Goal: Information Seeking & Learning: Learn about a topic

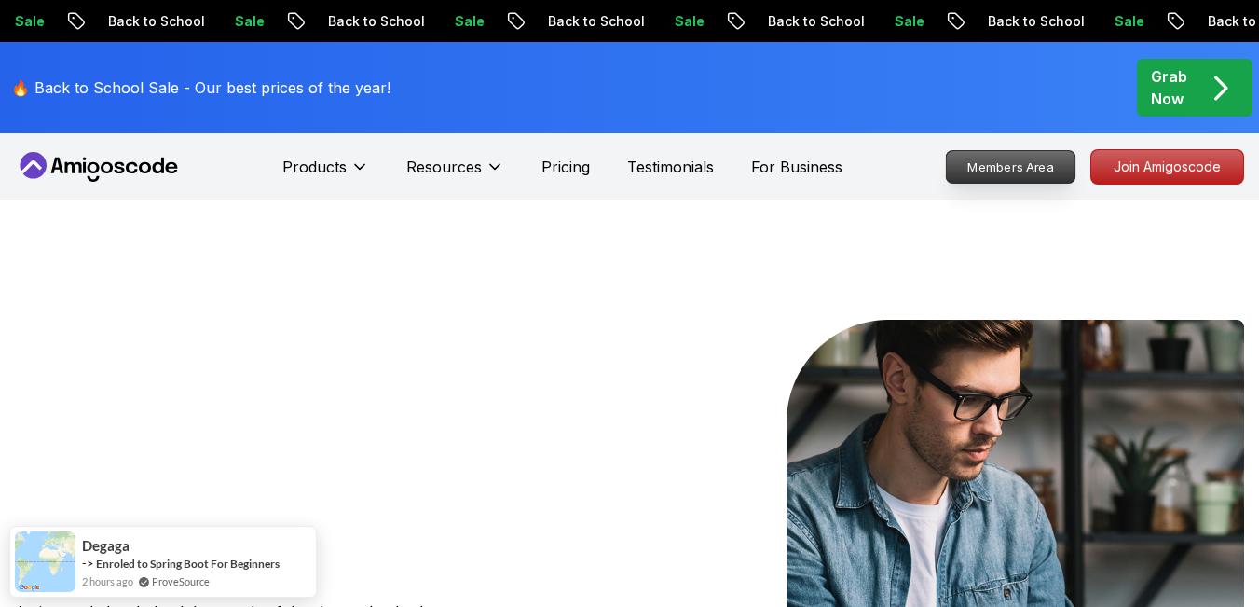
click at [1032, 173] on p "Members Area" at bounding box center [1011, 167] width 129 height 32
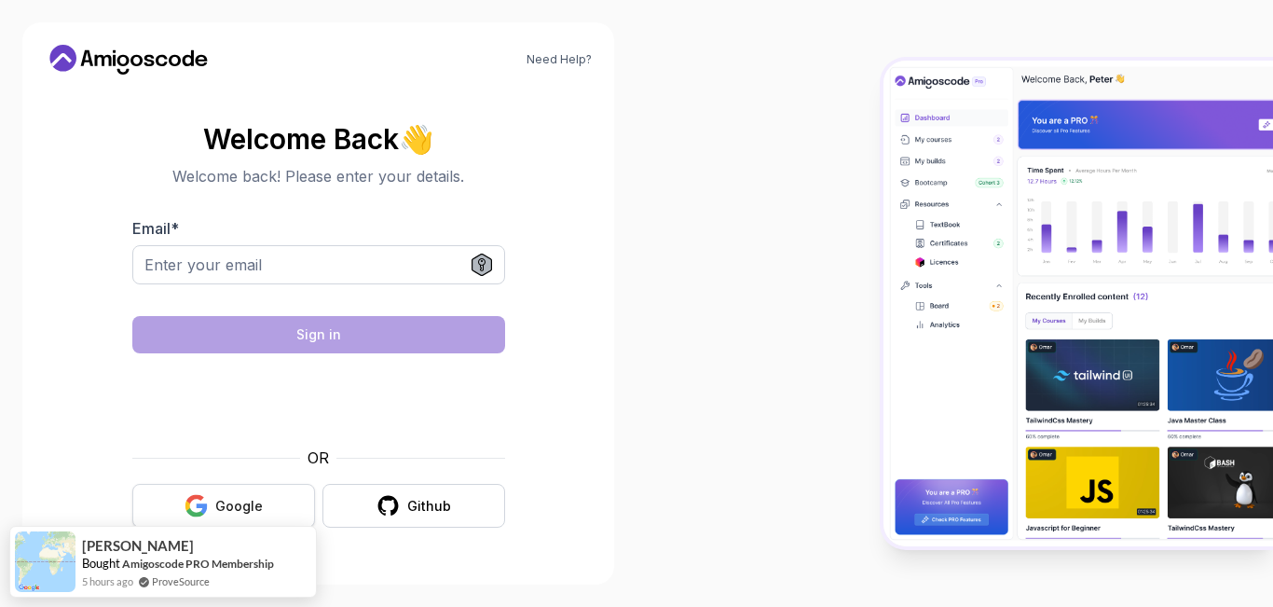
click at [277, 512] on button "Google" at bounding box center [223, 506] width 183 height 44
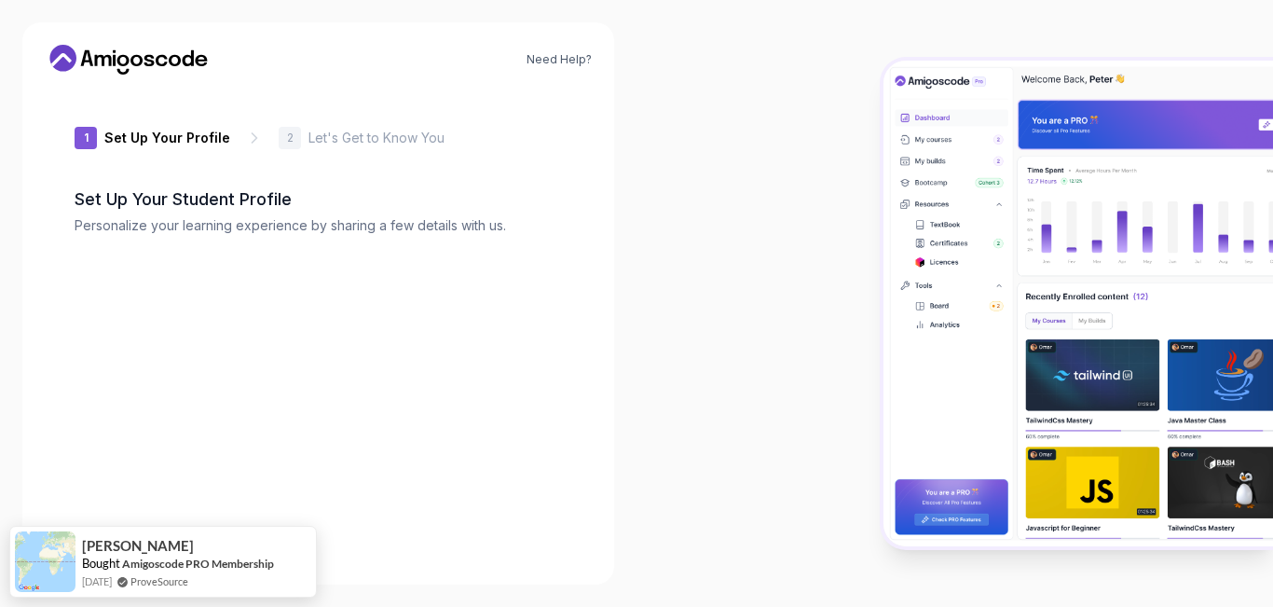
type input "cleverweasel936f8"
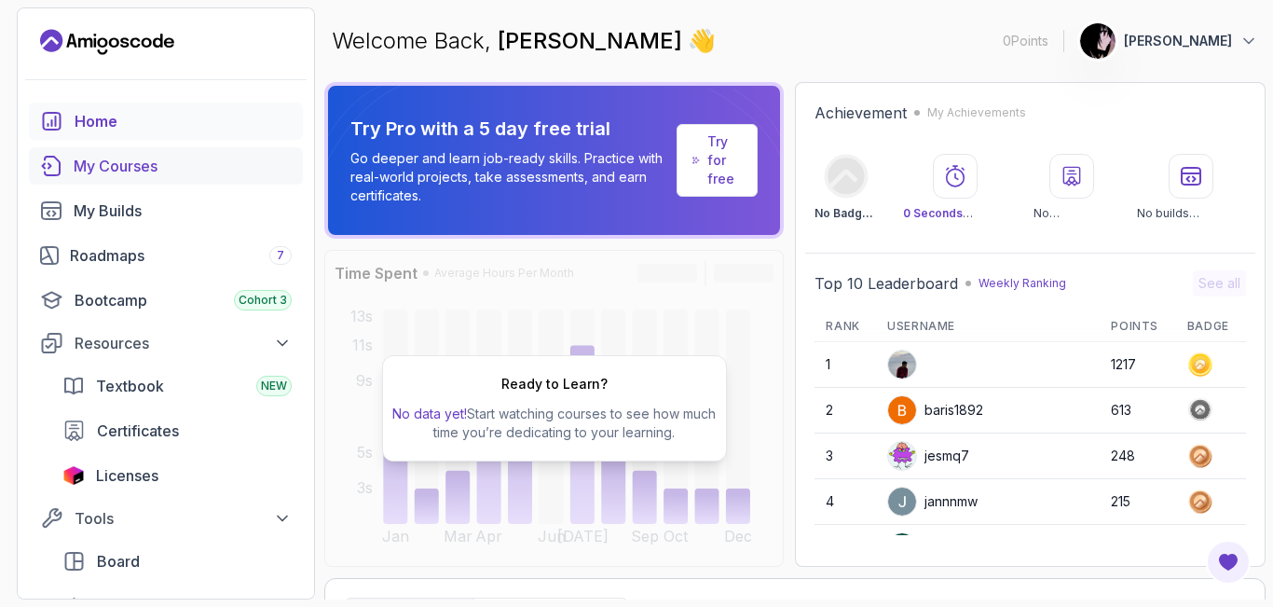
click at [161, 161] on div "My Courses" at bounding box center [183, 166] width 218 height 22
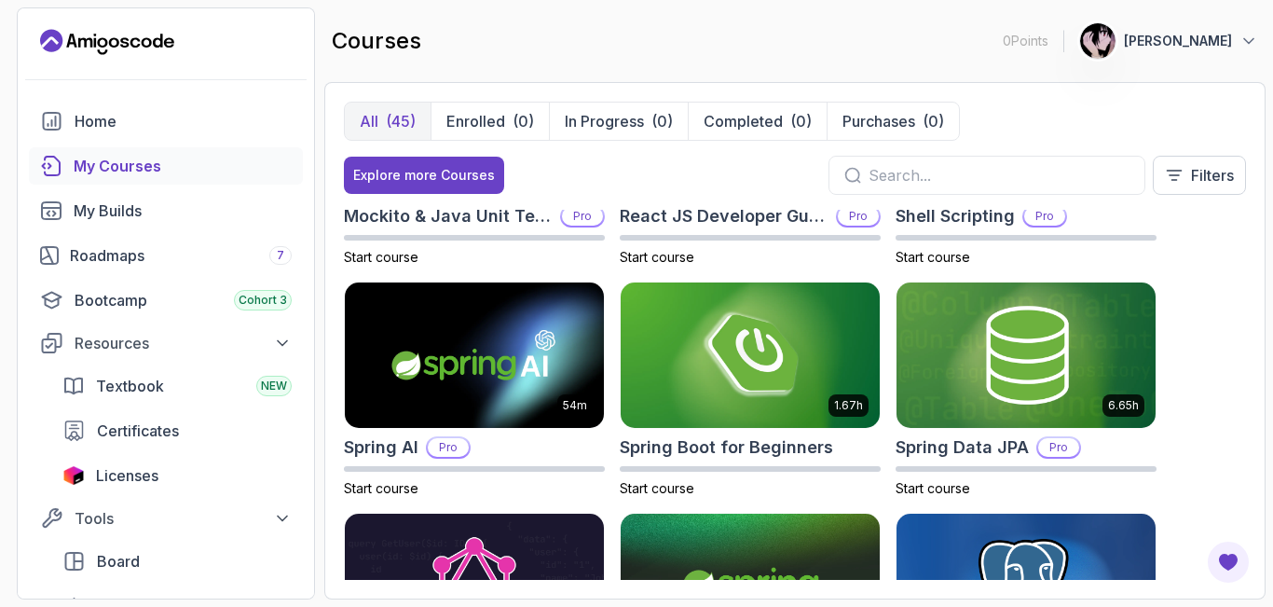
scroll to position [2697, 0]
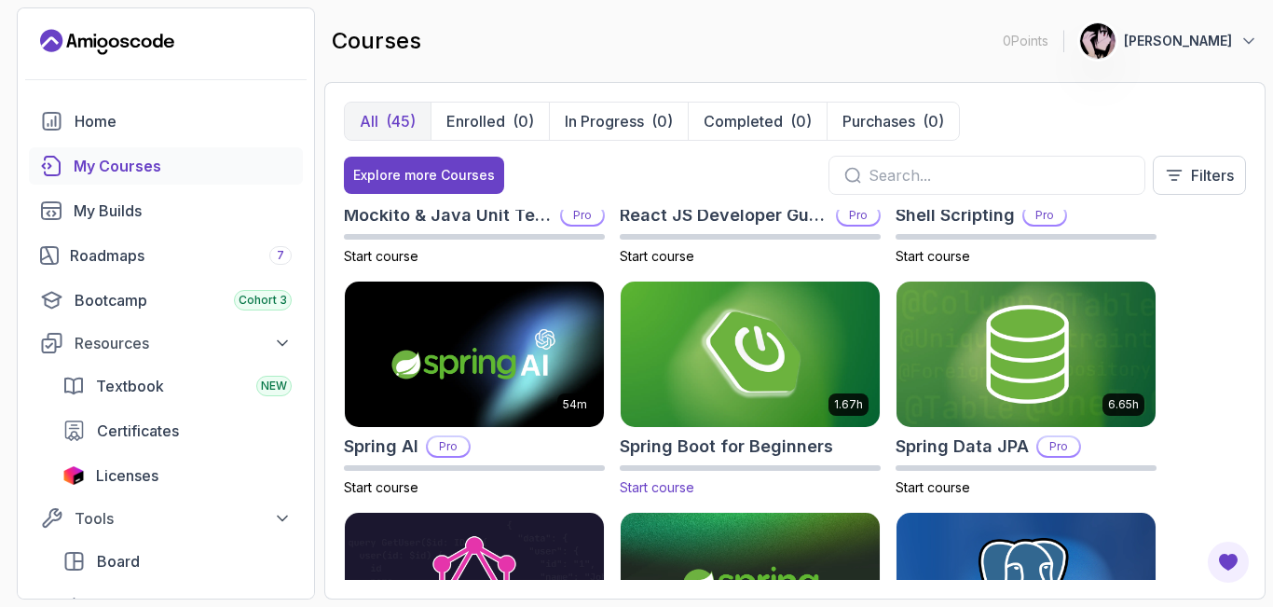
click at [734, 322] on img at bounding box center [750, 354] width 272 height 152
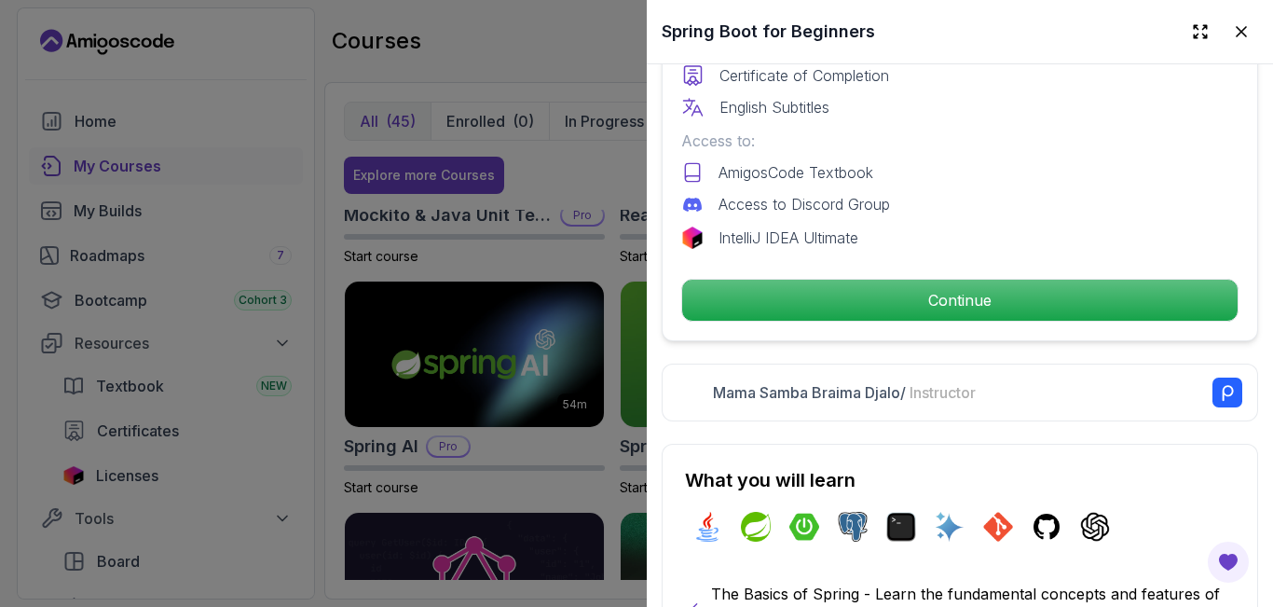
scroll to position [613, 0]
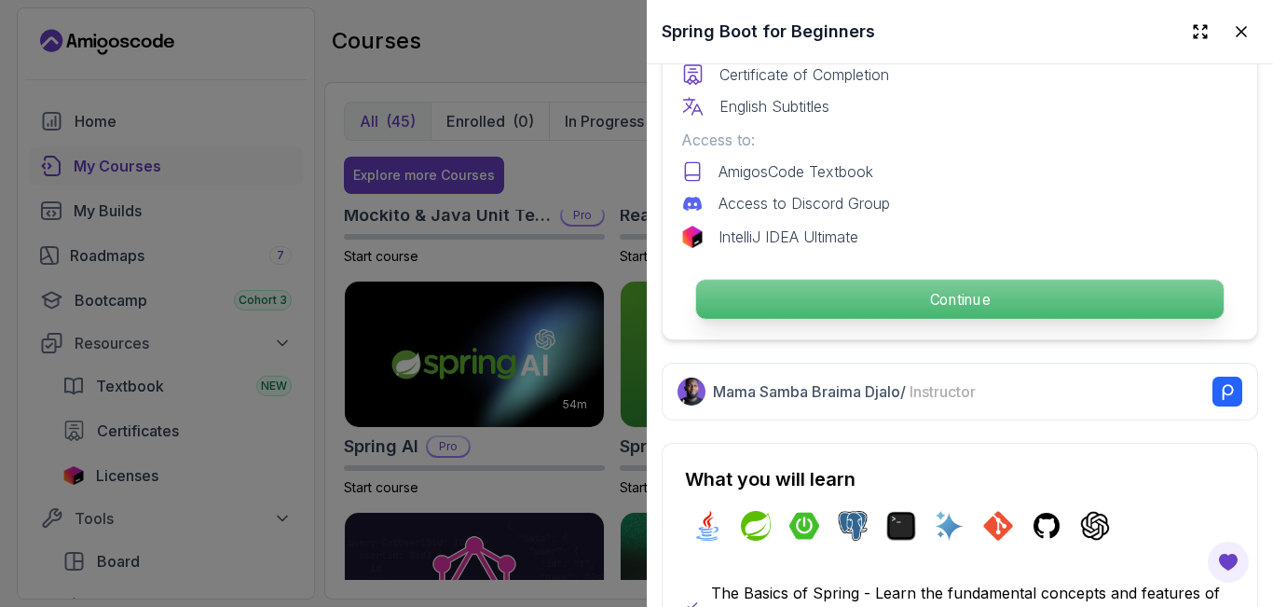
click at [1000, 299] on p "Continue" at bounding box center [960, 299] width 528 height 39
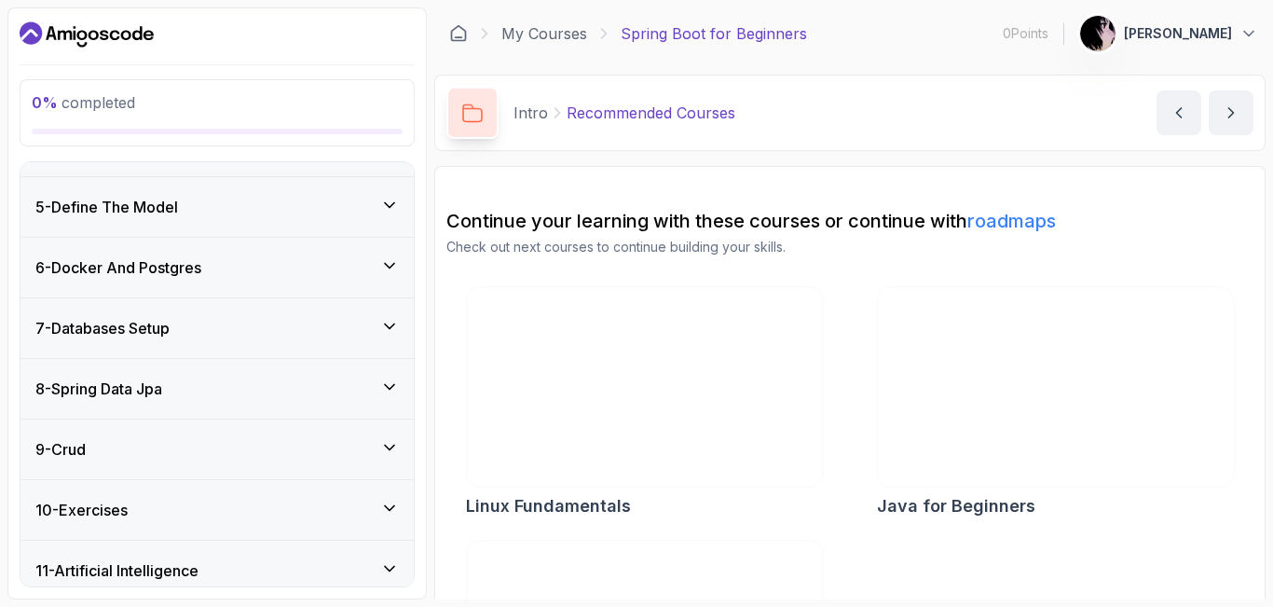
scroll to position [459, 0]
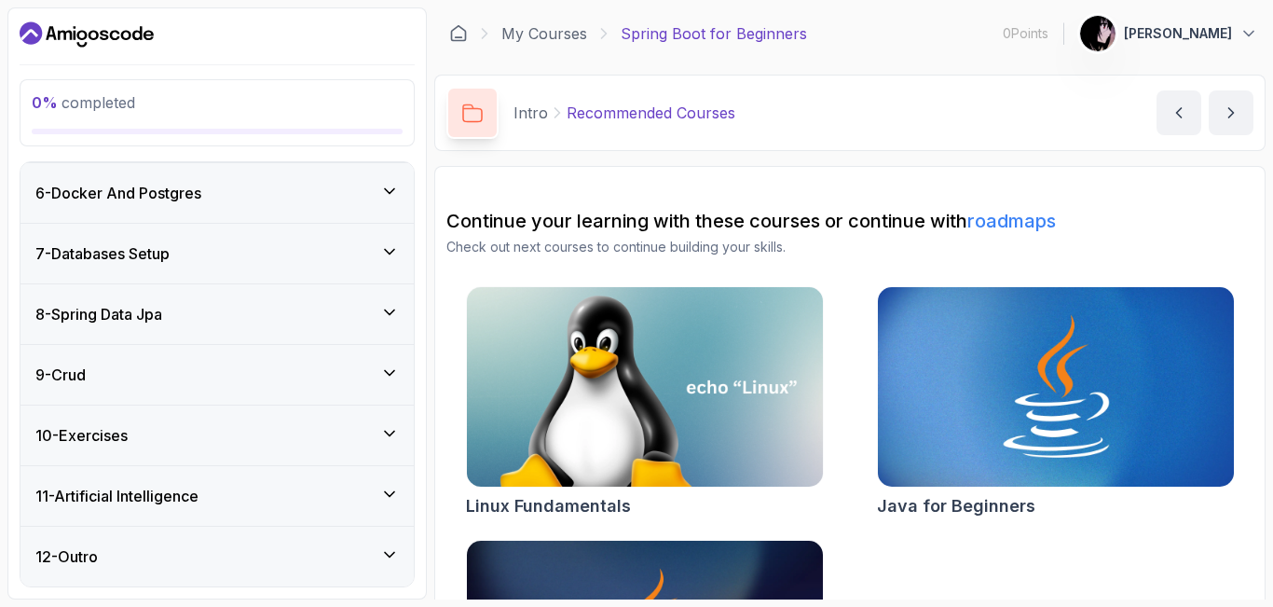
click at [350, 562] on div "12 - Outro" at bounding box center [216, 556] width 363 height 22
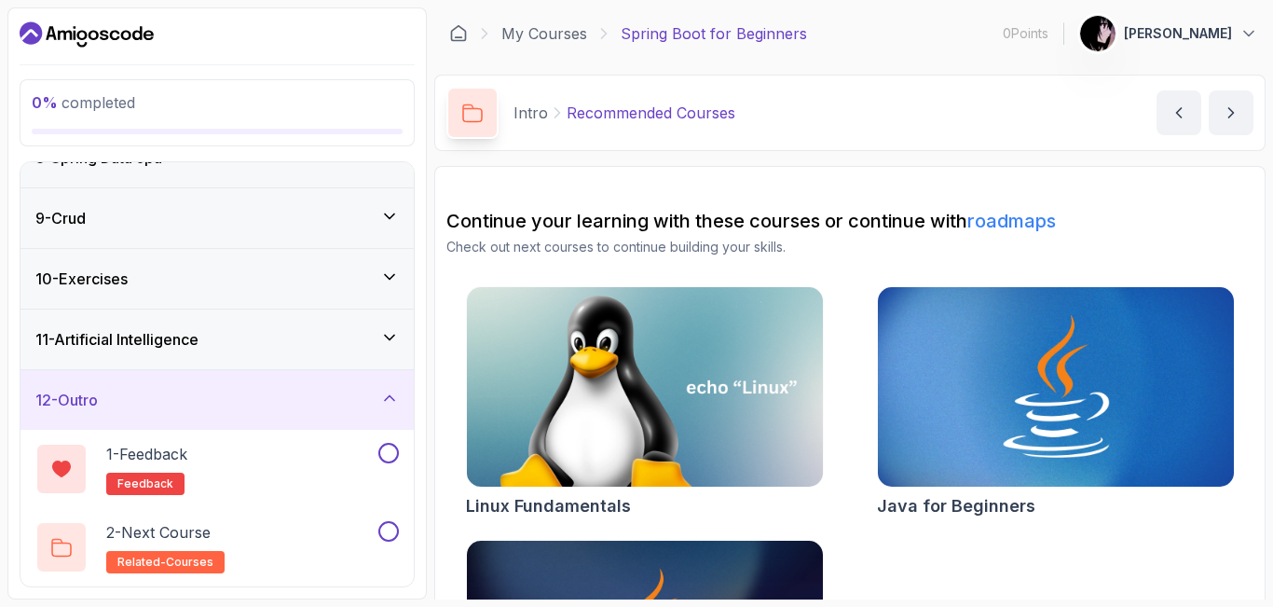
click at [348, 399] on div "12 - Outro" at bounding box center [216, 400] width 363 height 22
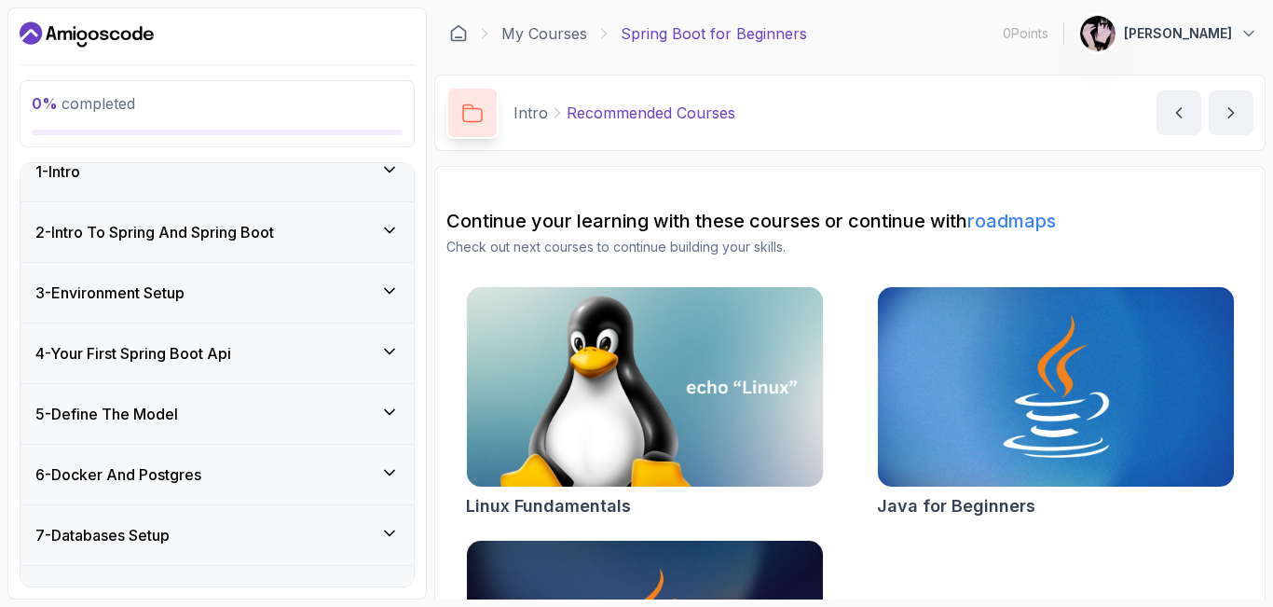
scroll to position [0, 0]
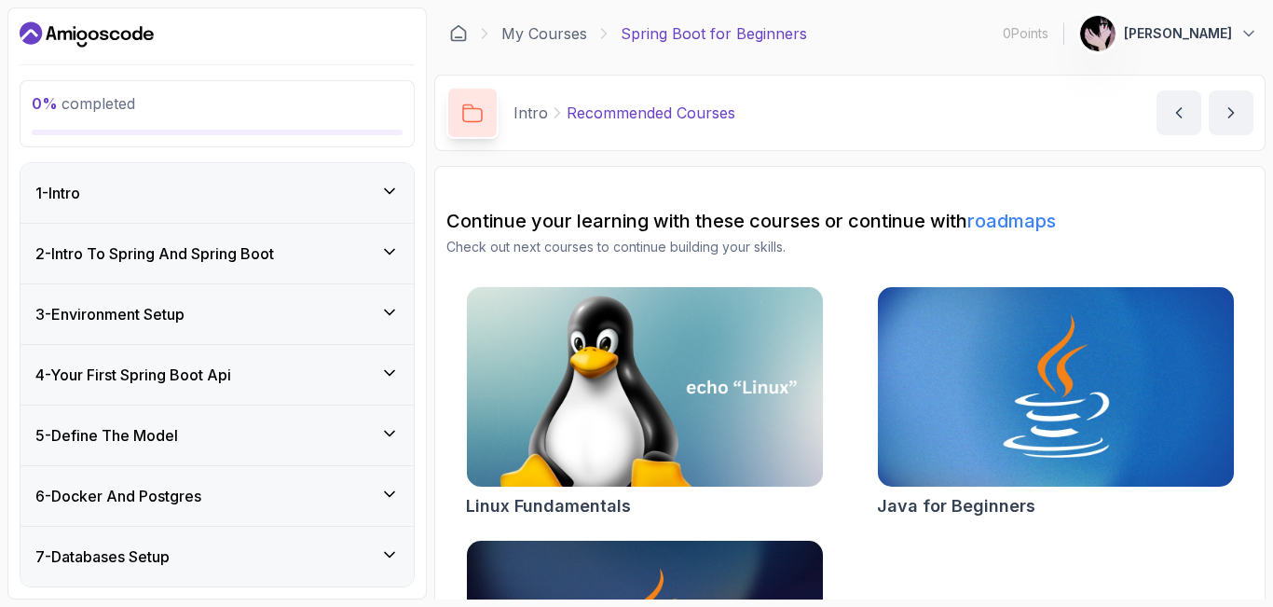
click at [335, 200] on div "1 - Intro" at bounding box center [216, 193] width 363 height 22
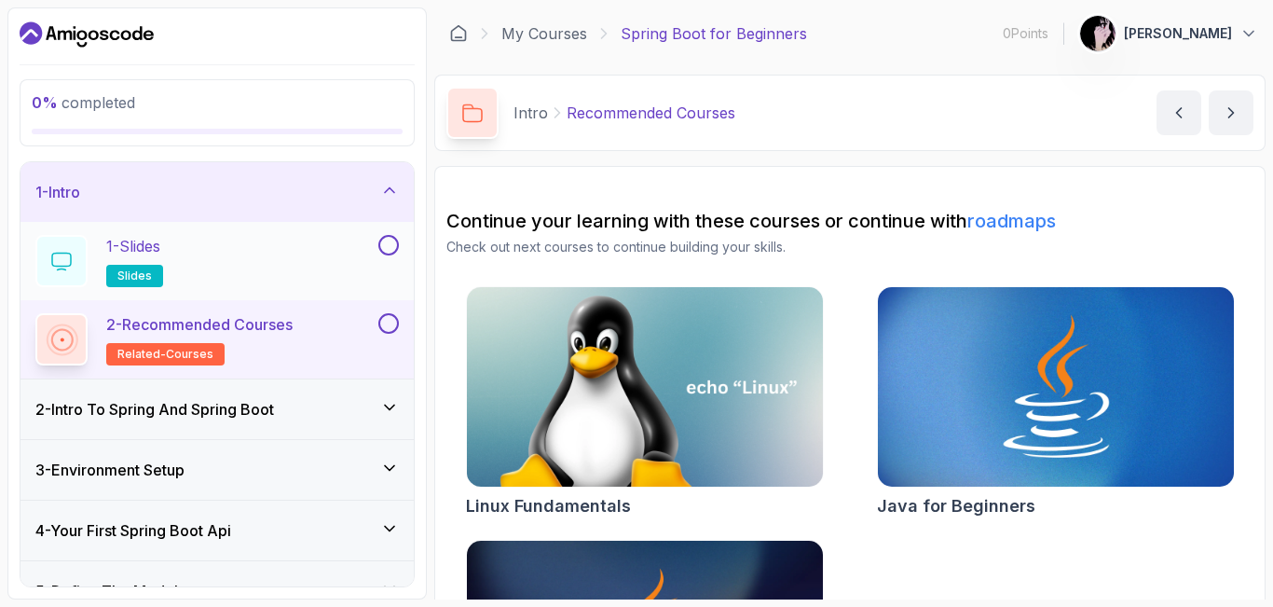
click at [212, 266] on div "1 - Slides slides" at bounding box center [204, 261] width 339 height 52
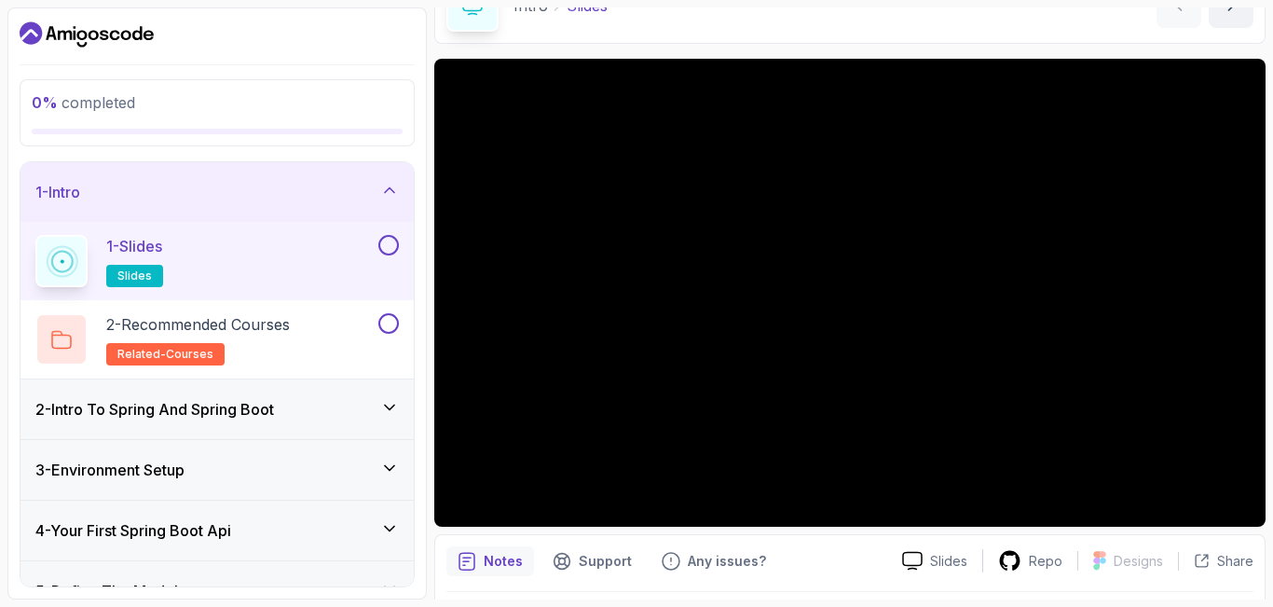
scroll to position [104, 0]
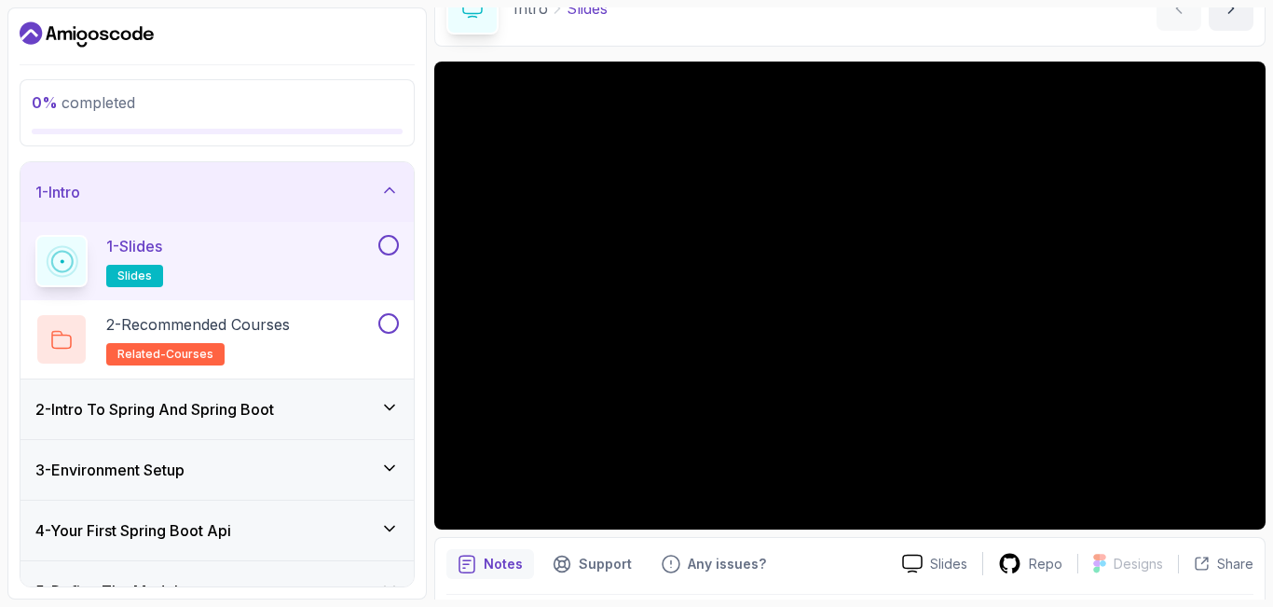
click at [311, 391] on div "2 - Intro To Spring And Spring Boot" at bounding box center [217, 409] width 393 height 60
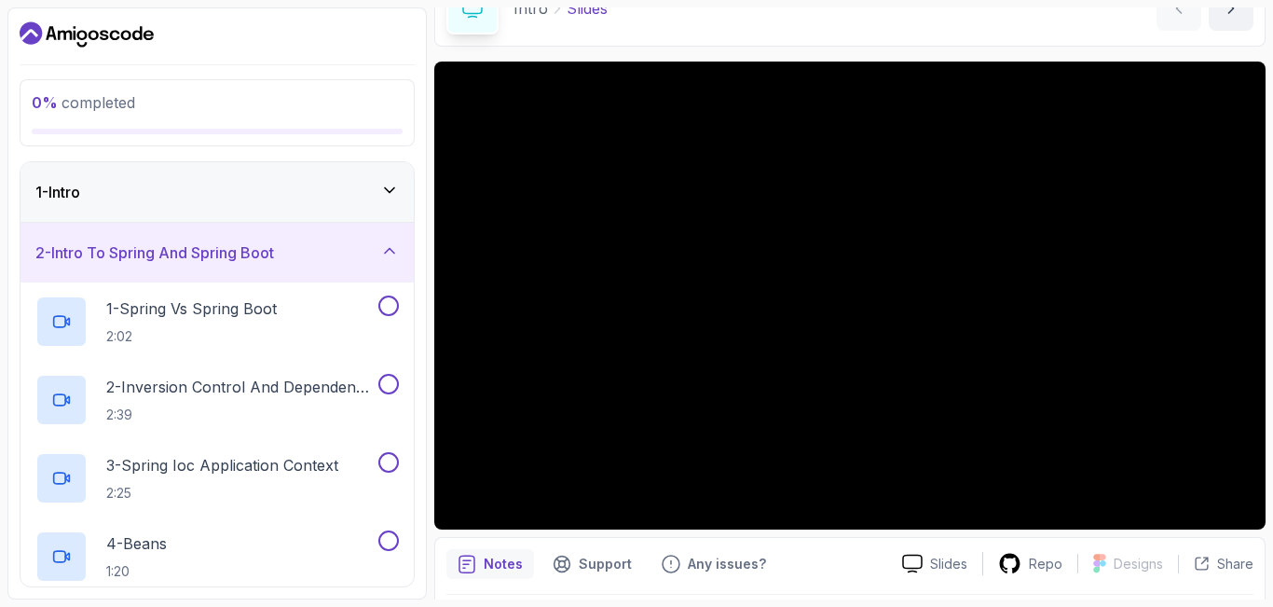
click at [320, 266] on div "2 - Intro To Spring And Spring Boot" at bounding box center [217, 253] width 393 height 60
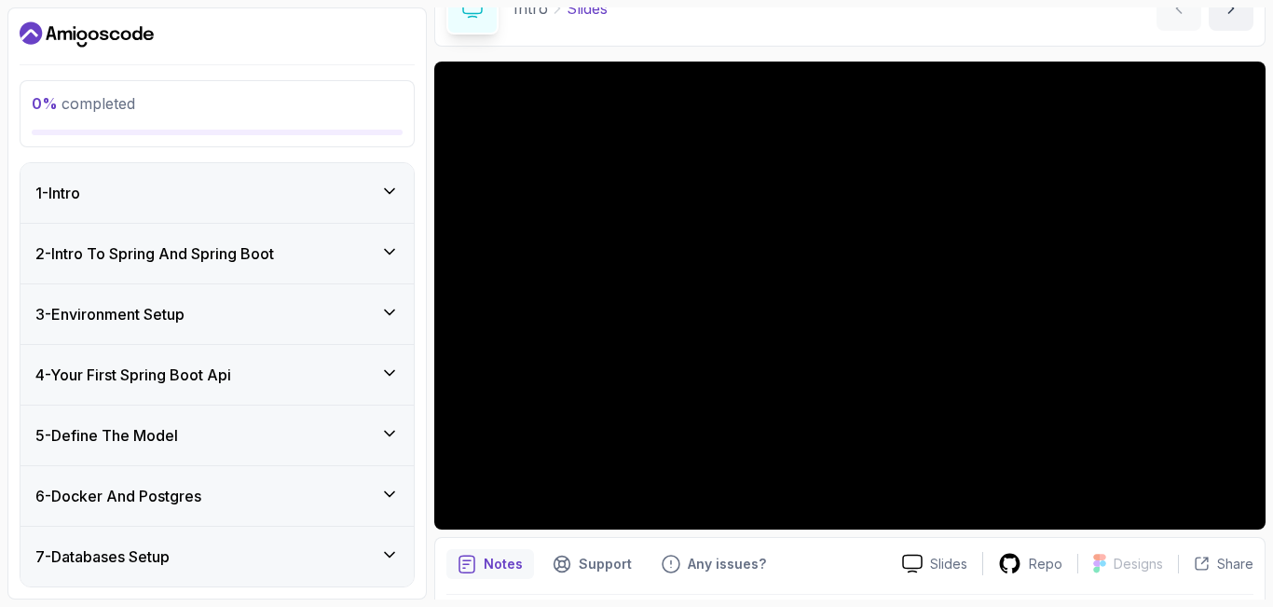
click at [340, 204] on div "1 - Intro" at bounding box center [217, 193] width 393 height 60
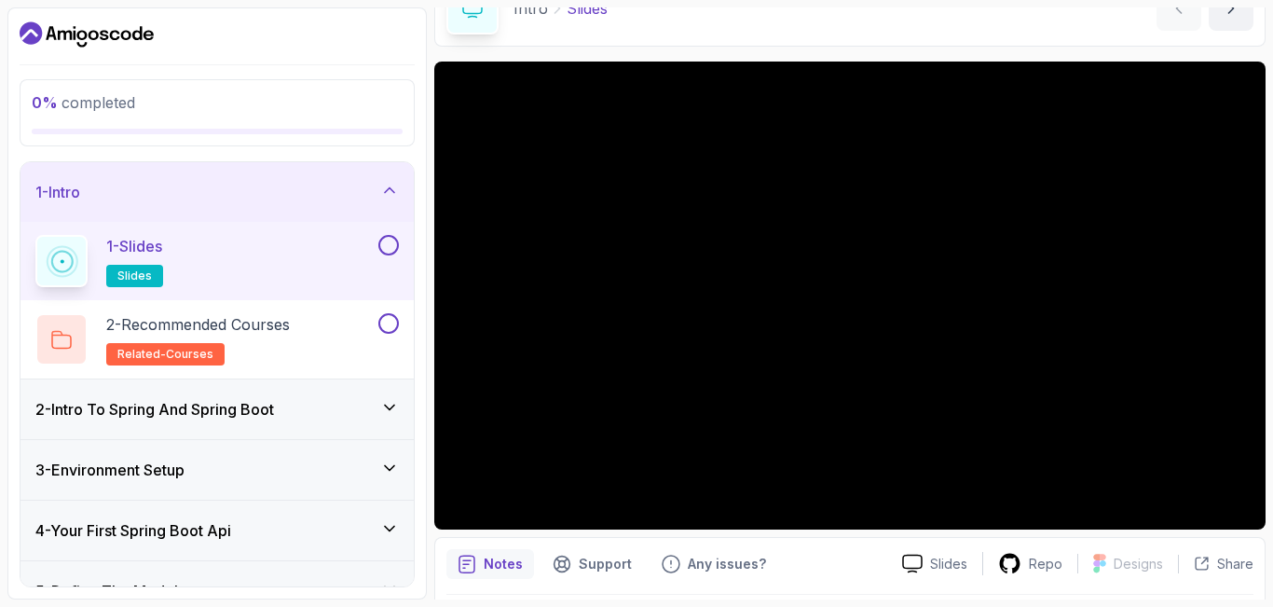
click at [393, 244] on button at bounding box center [388, 245] width 21 height 21
click at [279, 322] on p "2 - Recommended Courses" at bounding box center [198, 324] width 184 height 22
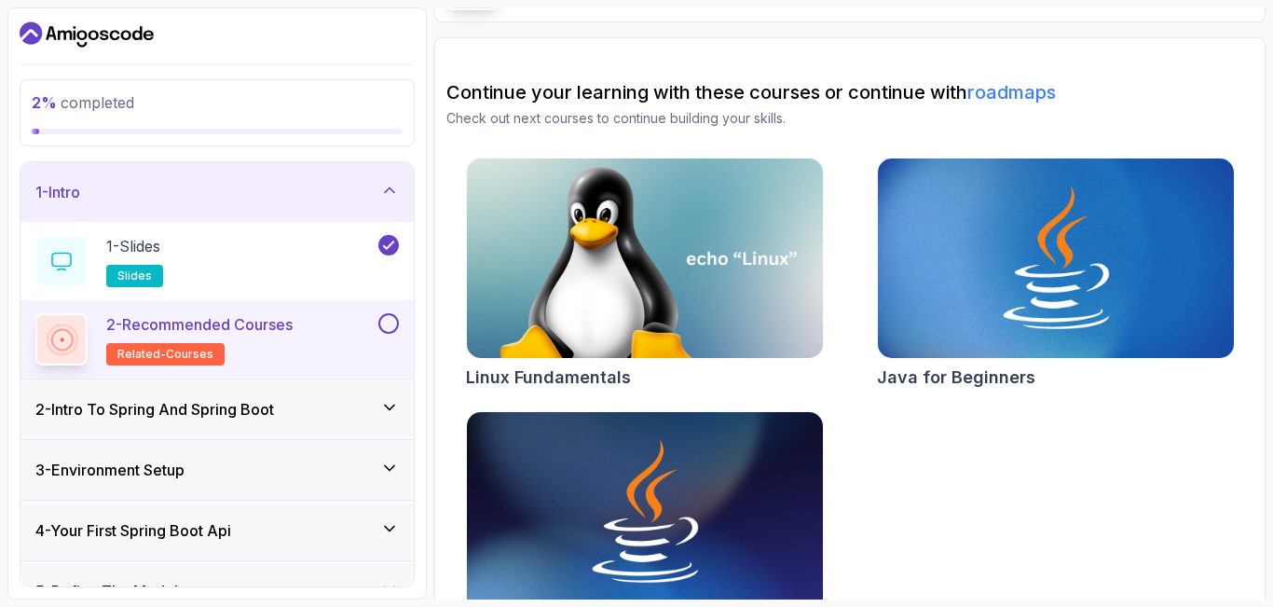
scroll to position [191, 0]
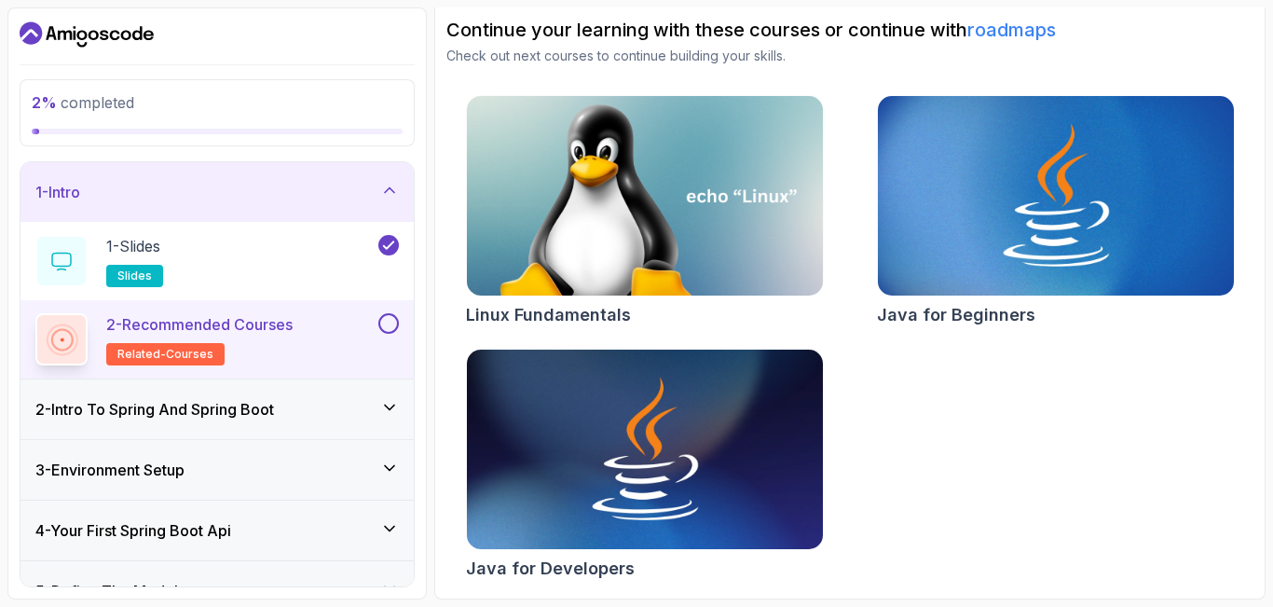
click at [399, 325] on div "2 - Recommended Courses related-courses" at bounding box center [217, 339] width 393 height 78
click at [386, 315] on button at bounding box center [388, 323] width 21 height 21
click at [278, 198] on div "1 - Intro" at bounding box center [216, 192] width 363 height 22
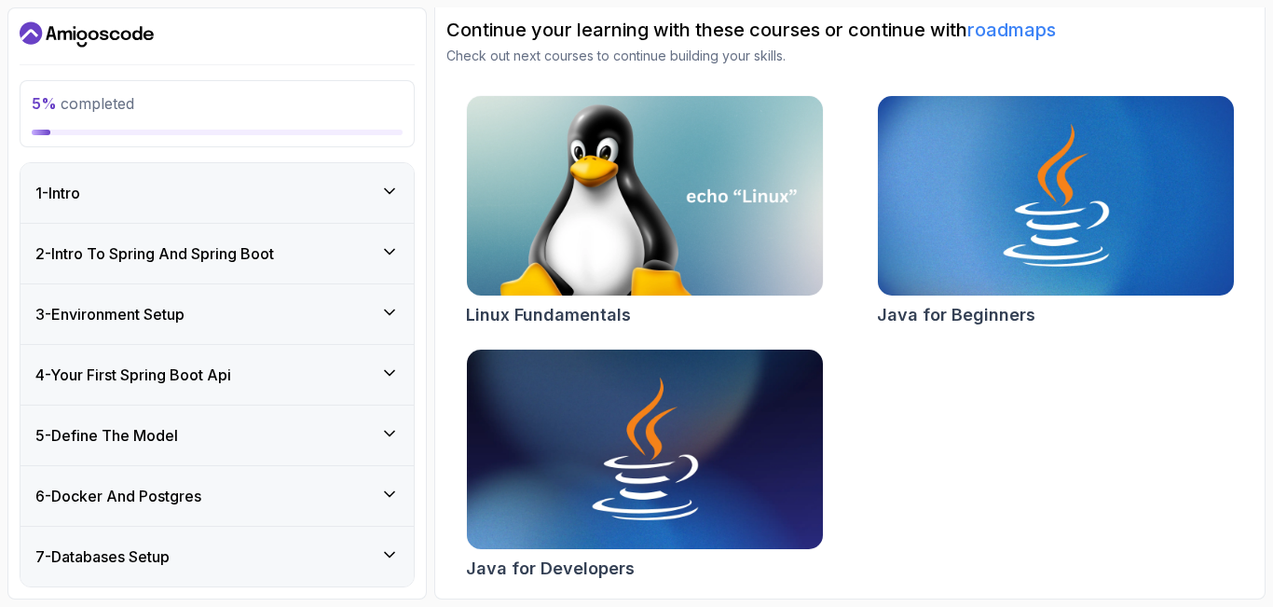
click at [274, 254] on h3 "2 - Intro To Spring And Spring Boot" at bounding box center [154, 253] width 239 height 22
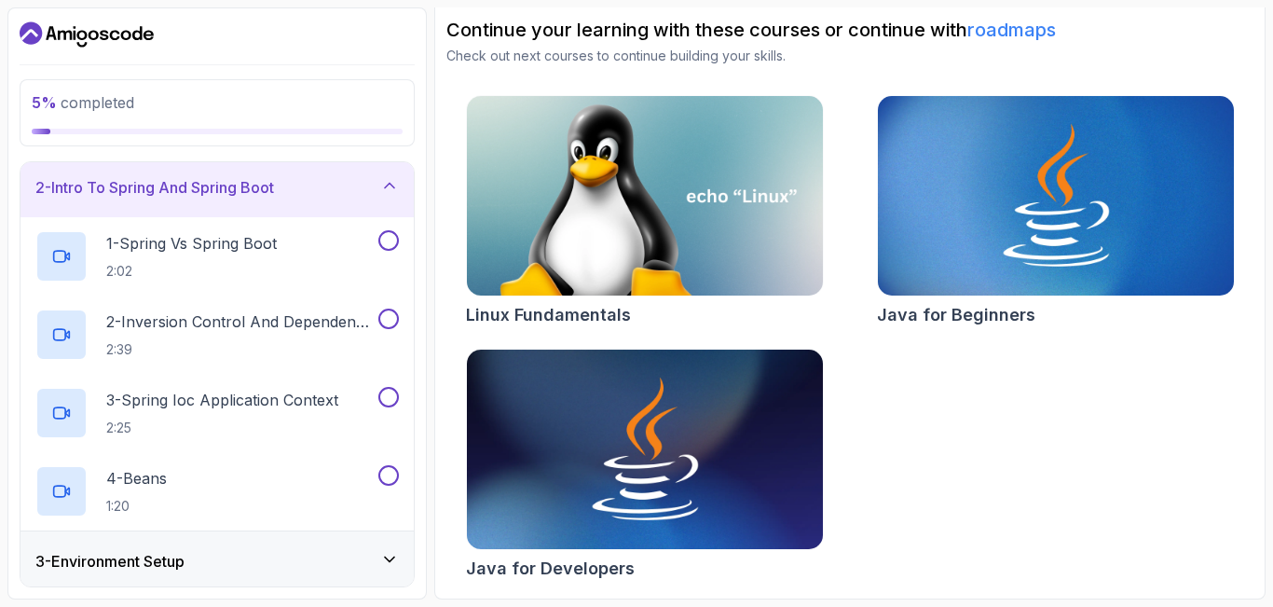
scroll to position [66, 0]
click at [384, 240] on button at bounding box center [388, 239] width 21 height 21
click at [389, 319] on button at bounding box center [388, 318] width 21 height 21
click at [390, 401] on button at bounding box center [388, 396] width 21 height 21
click at [388, 471] on button at bounding box center [388, 474] width 21 height 21
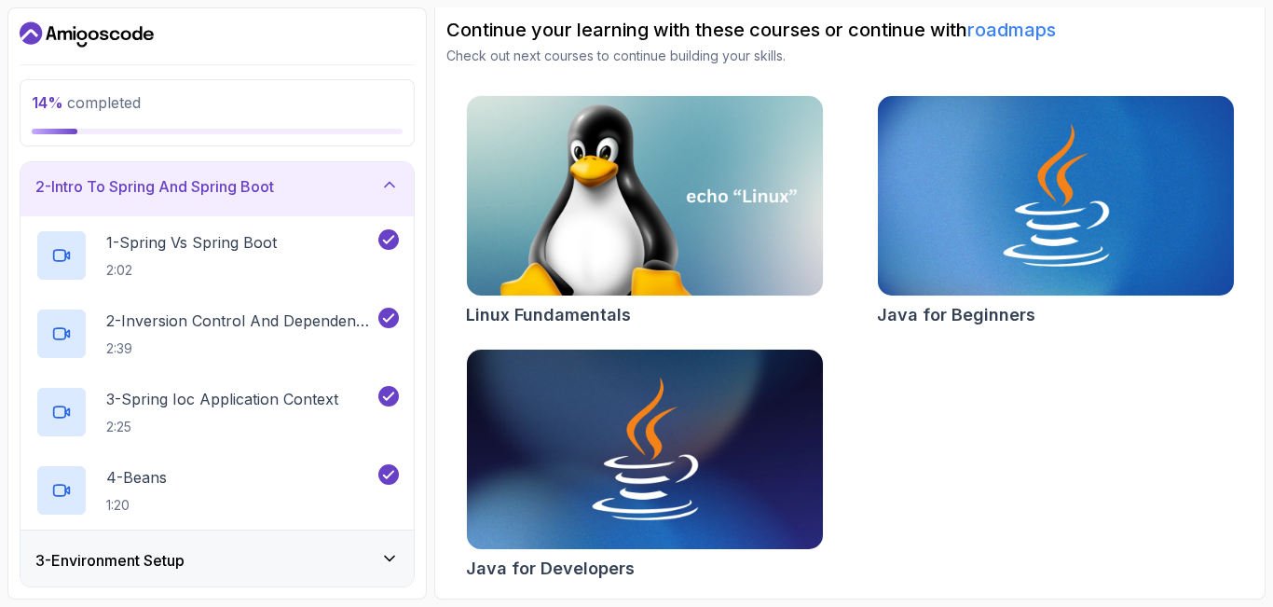
click at [301, 182] on div "2 - Intro To Spring And Spring Boot" at bounding box center [216, 186] width 363 height 22
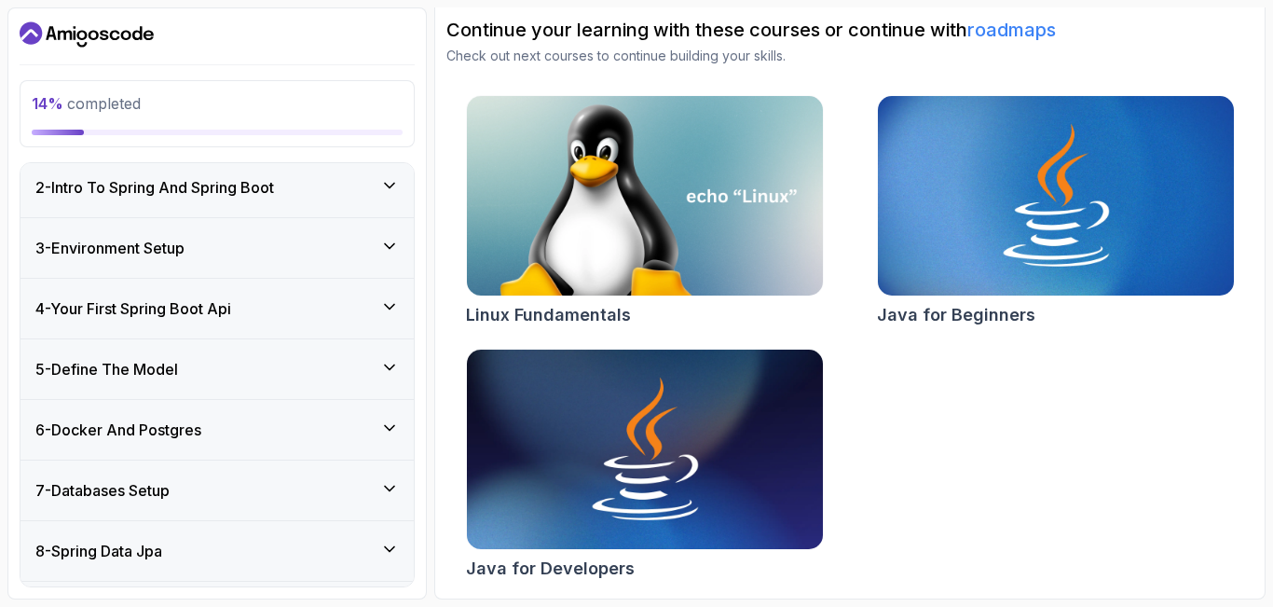
click at [384, 240] on icon at bounding box center [389, 246] width 19 height 19
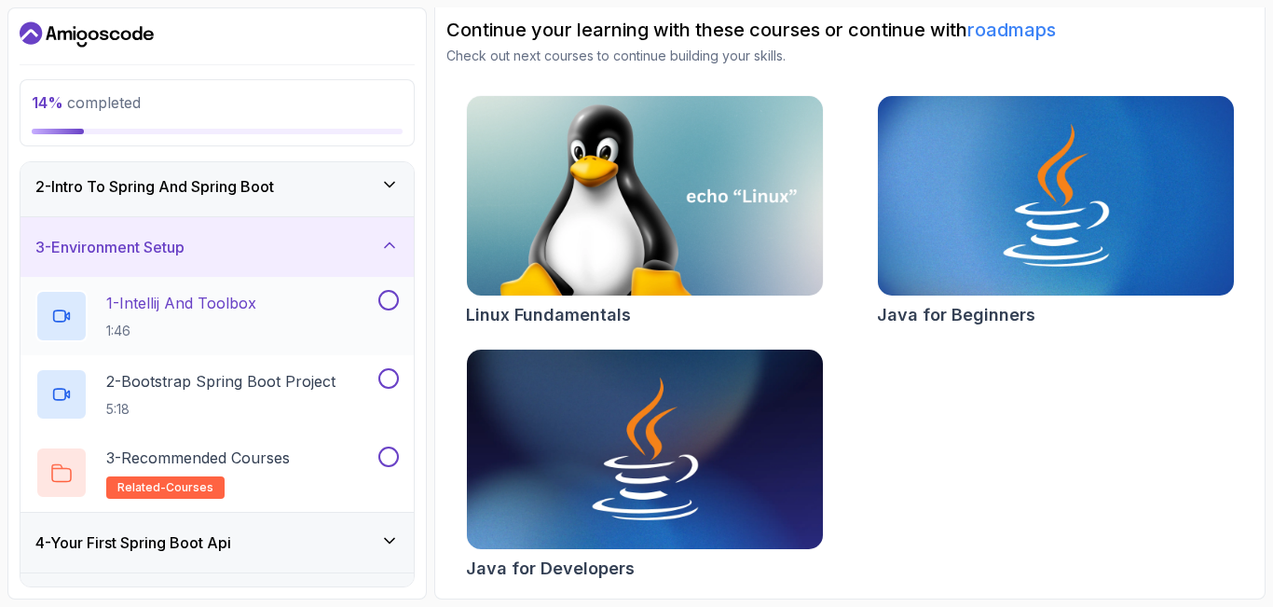
click at [387, 307] on button at bounding box center [388, 300] width 21 height 21
click at [386, 459] on button at bounding box center [388, 456] width 21 height 21
click at [388, 379] on button at bounding box center [388, 378] width 21 height 21
click at [358, 240] on div "3 - Environment Setup" at bounding box center [216, 247] width 363 height 22
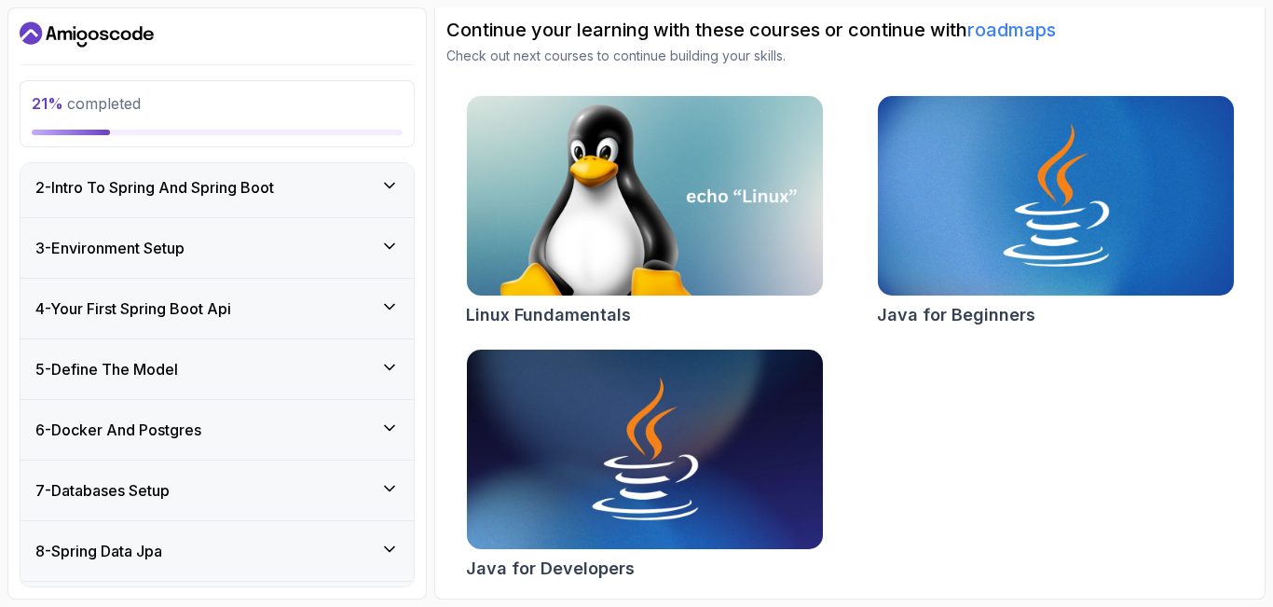
click at [368, 328] on div "4 - Your First Spring Boot Api" at bounding box center [217, 309] width 393 height 60
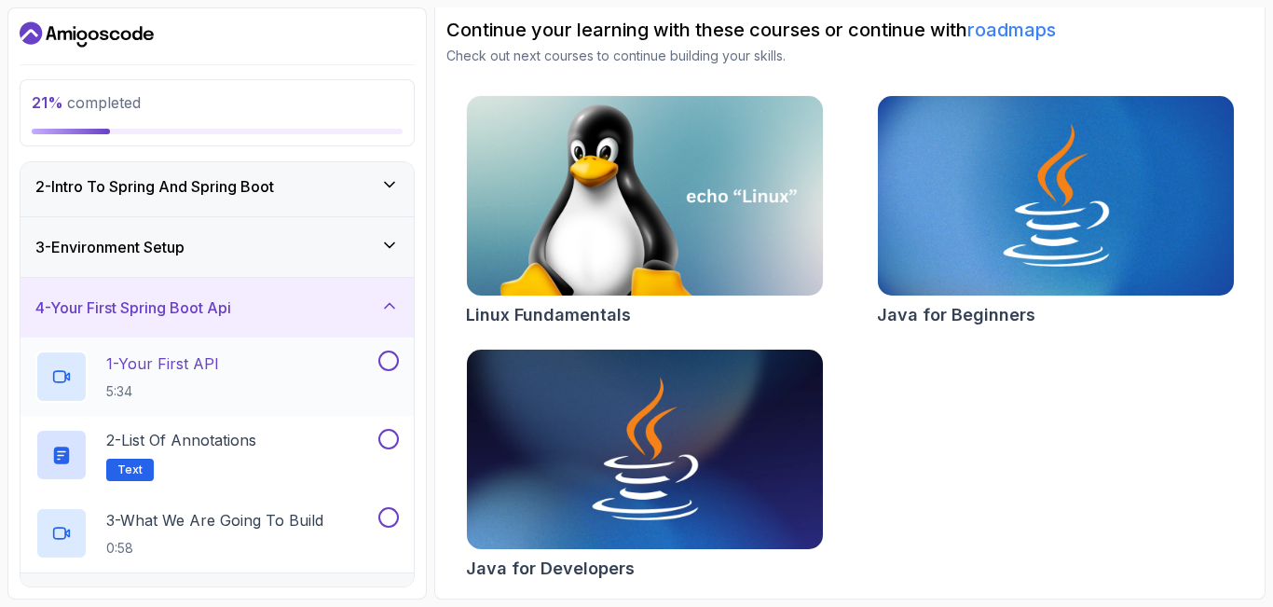
click at [389, 365] on button at bounding box center [388, 360] width 21 height 21
click at [389, 443] on button at bounding box center [388, 439] width 21 height 21
click at [275, 443] on div "2 - List of Annotations Text" at bounding box center [204, 455] width 339 height 52
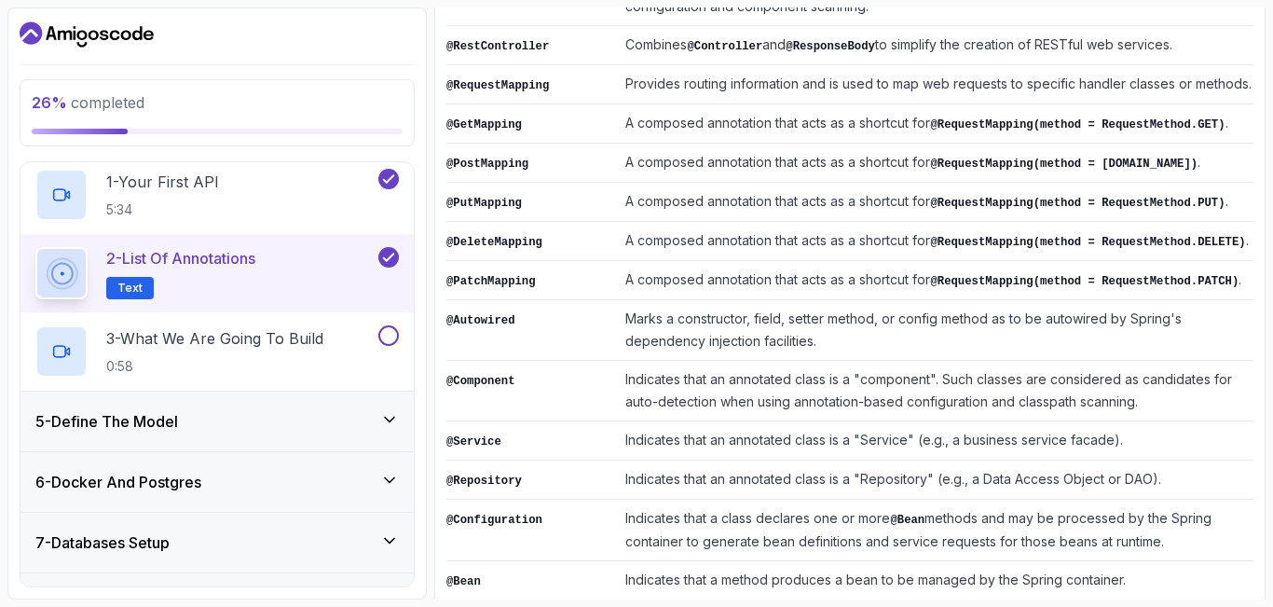
scroll to position [420, 0]
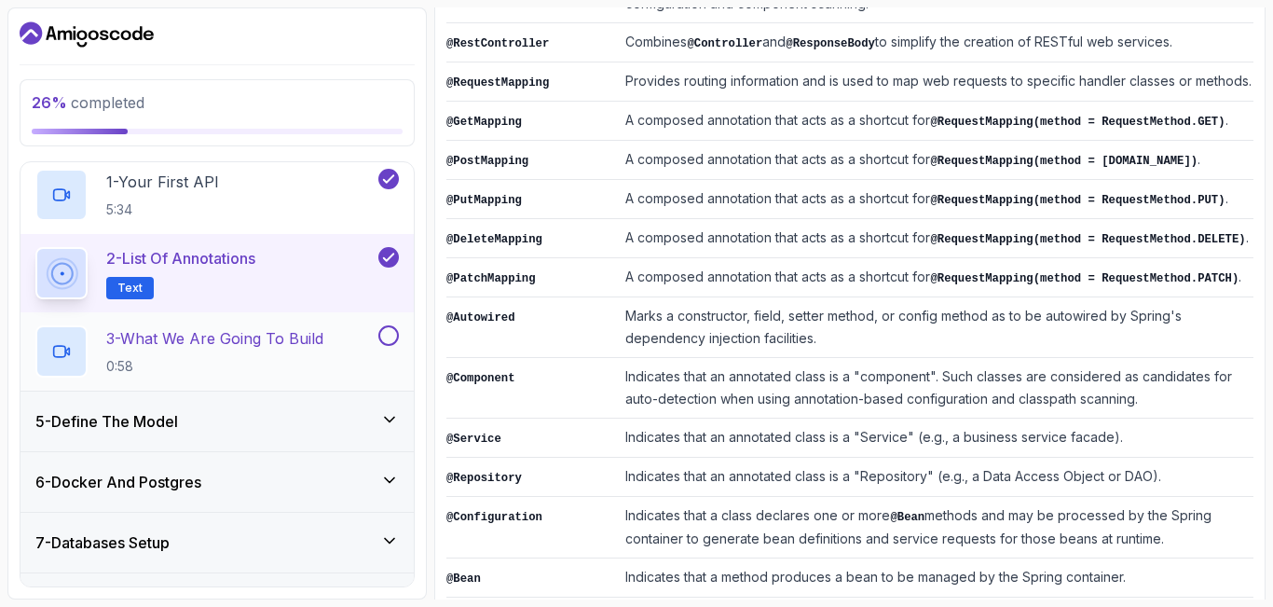
click at [388, 336] on button at bounding box center [388, 335] width 21 height 21
click at [329, 409] on div "5 - Define The Model" at bounding box center [217, 421] width 393 height 60
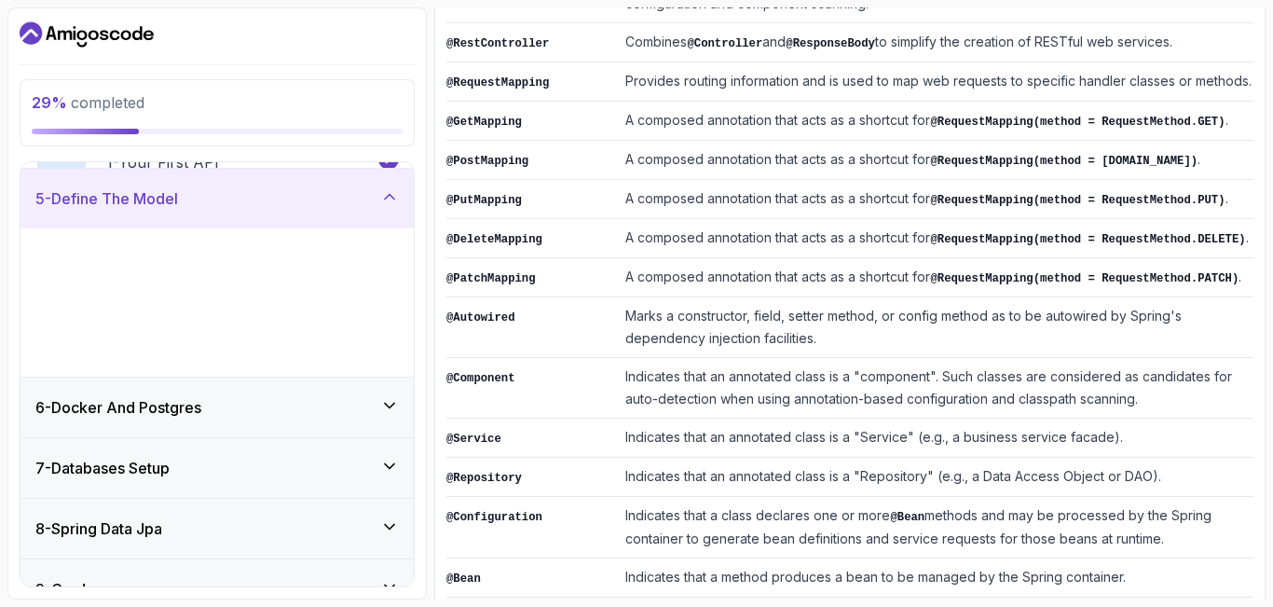
scroll to position [245, 0]
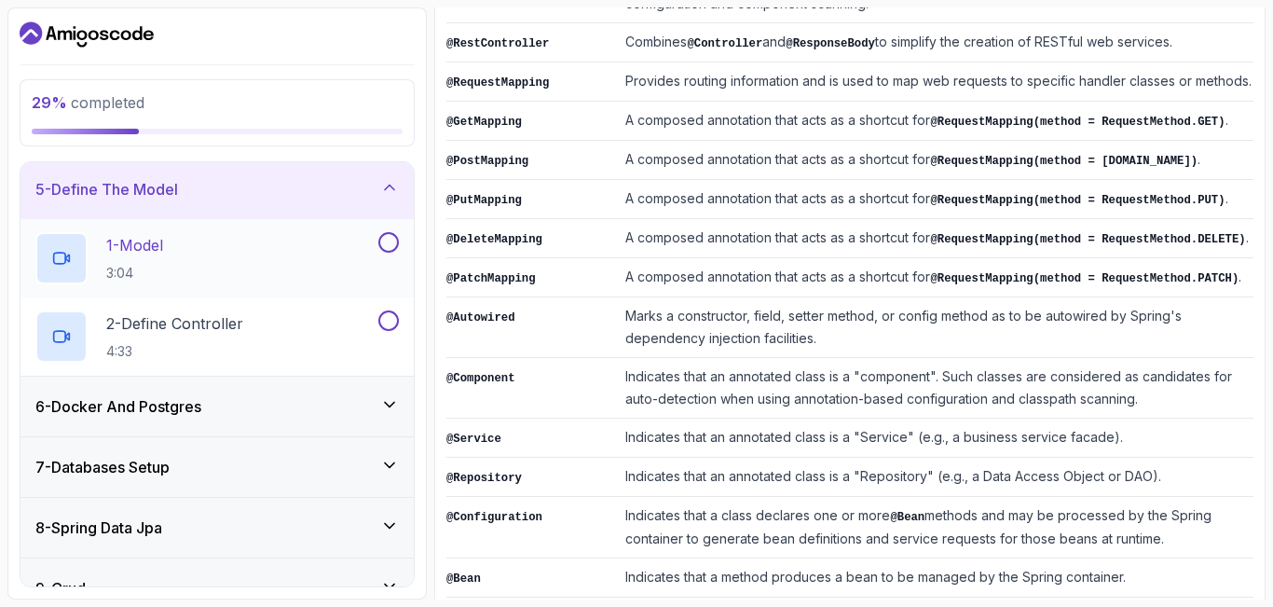
click at [389, 243] on button at bounding box center [388, 242] width 21 height 21
click at [391, 320] on button at bounding box center [388, 320] width 21 height 21
click at [332, 408] on div "6 - Docker And Postgres" at bounding box center [216, 406] width 363 height 22
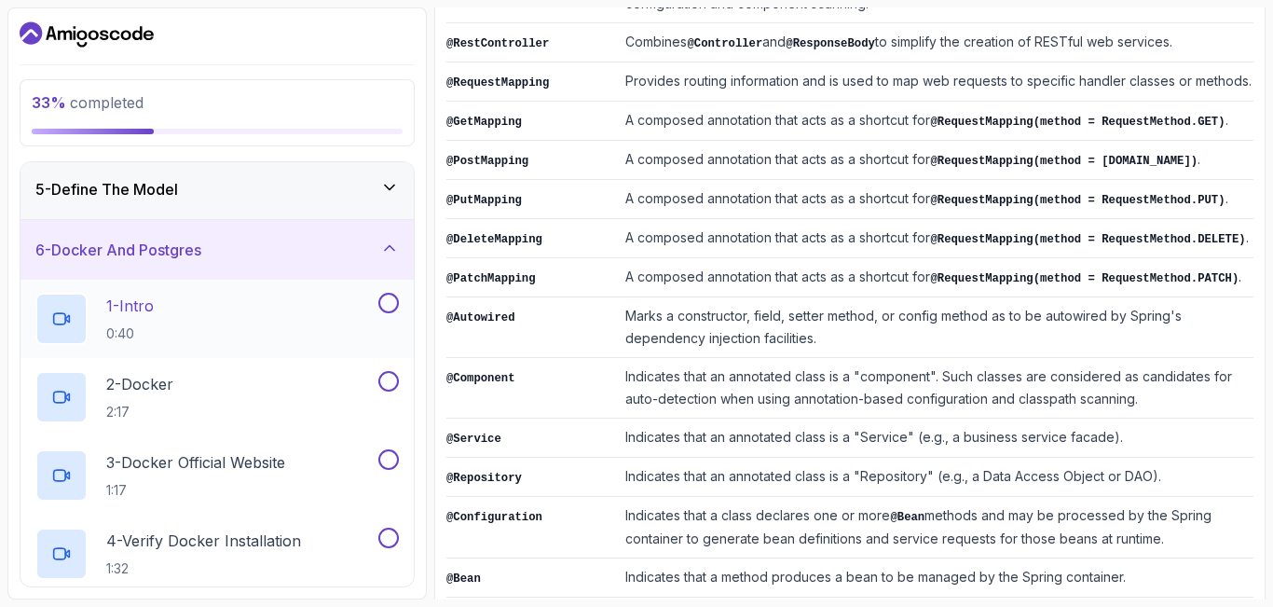
click at [384, 305] on button at bounding box center [388, 303] width 21 height 21
click at [388, 383] on button at bounding box center [388, 381] width 21 height 21
click at [391, 458] on button at bounding box center [388, 459] width 21 height 21
click at [393, 546] on button at bounding box center [388, 538] width 21 height 21
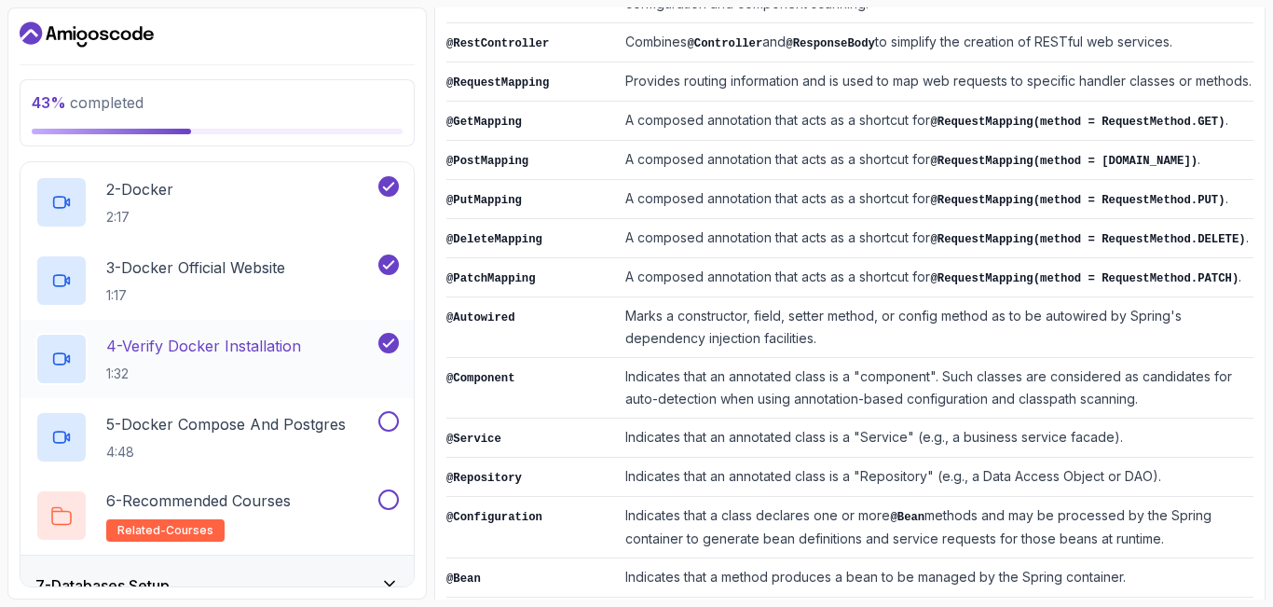
scroll to position [441, 0]
click at [395, 419] on button at bounding box center [388, 420] width 21 height 21
click at [390, 501] on button at bounding box center [388, 498] width 21 height 21
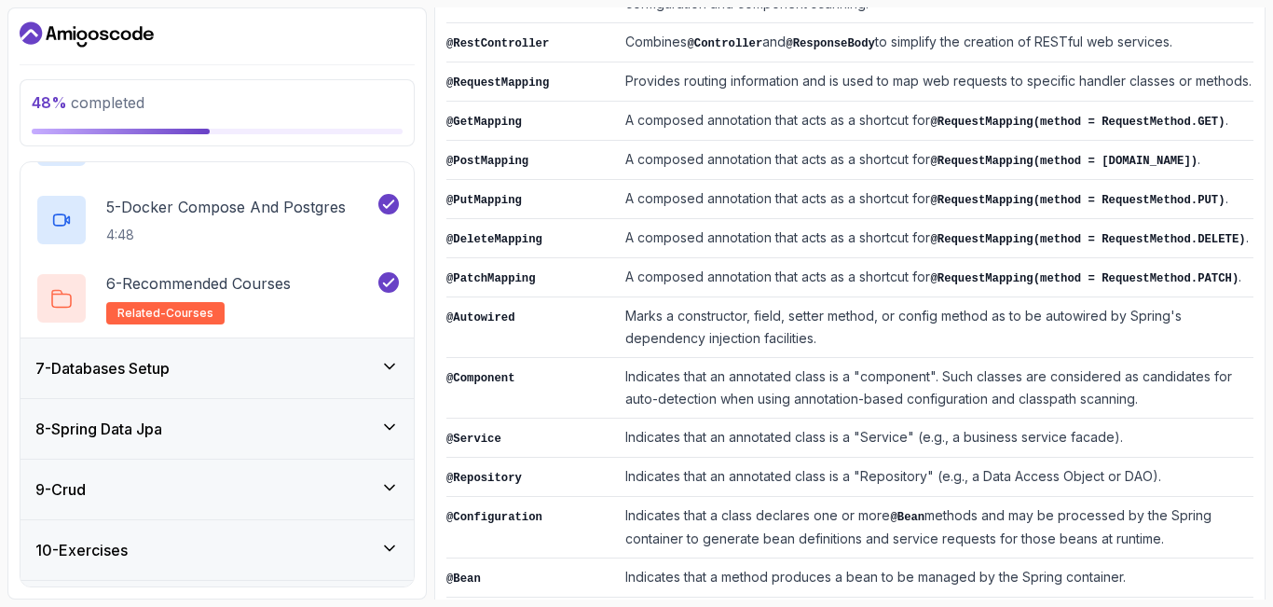
scroll to position [658, 0]
click at [303, 357] on div "7 - Databases Setup" at bounding box center [216, 367] width 363 height 22
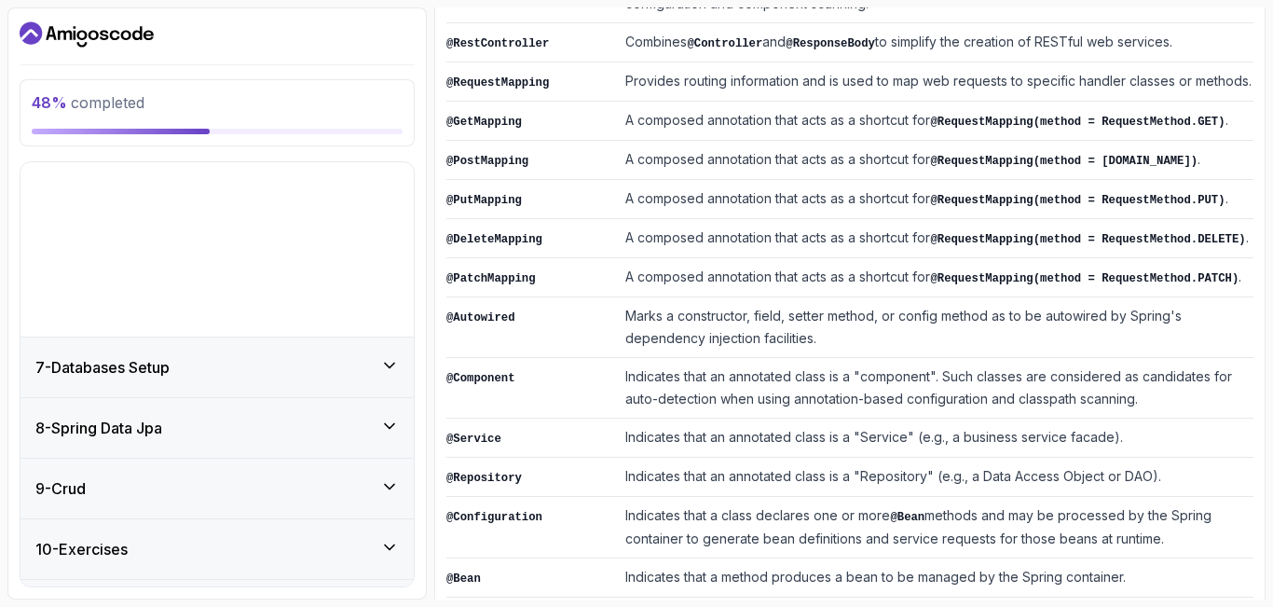
scroll to position [303, 0]
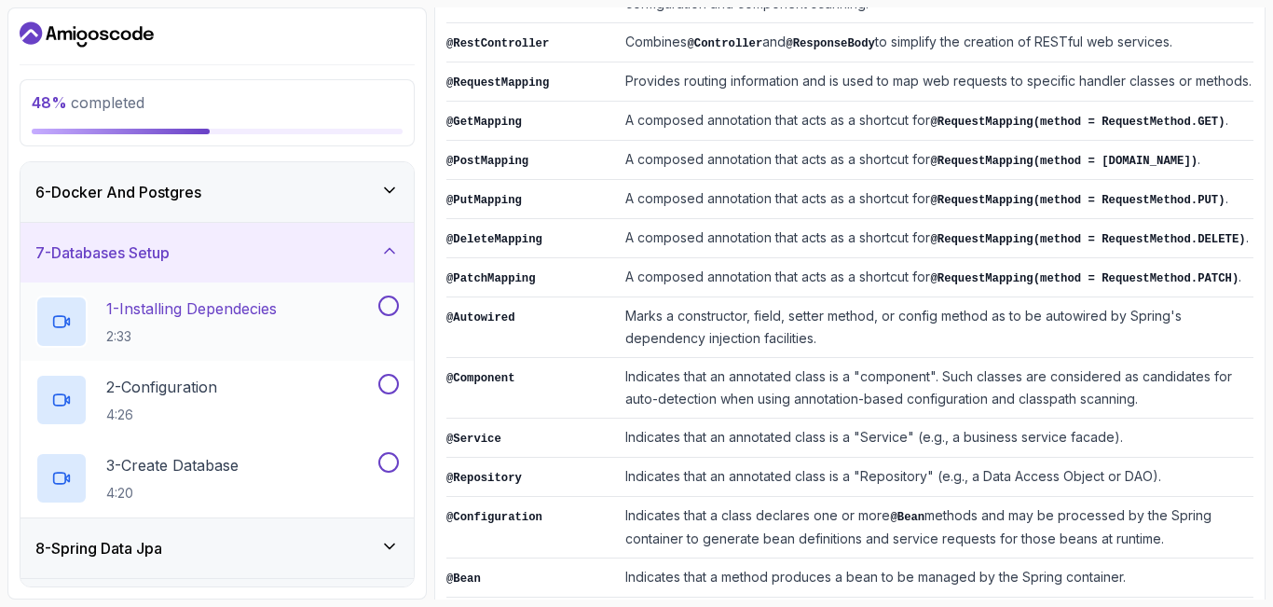
click at [391, 307] on button at bounding box center [388, 305] width 21 height 21
click at [396, 391] on div at bounding box center [387, 384] width 24 height 21
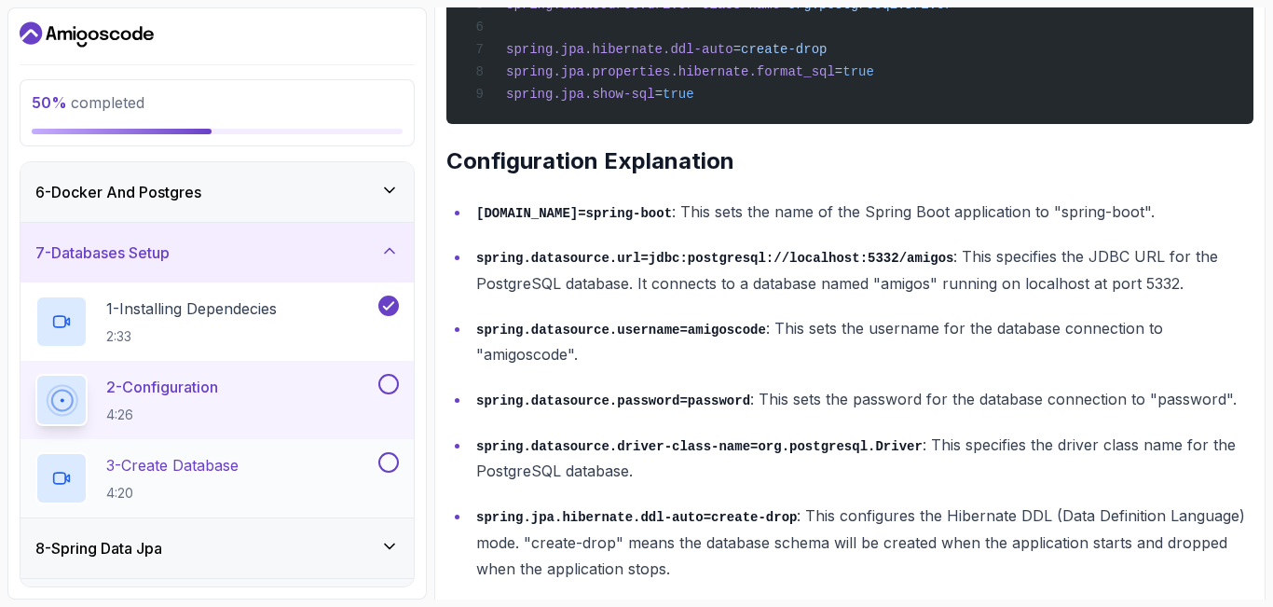
scroll to position [888, 0]
click at [393, 471] on button at bounding box center [388, 462] width 21 height 21
click at [388, 390] on button at bounding box center [388, 384] width 21 height 21
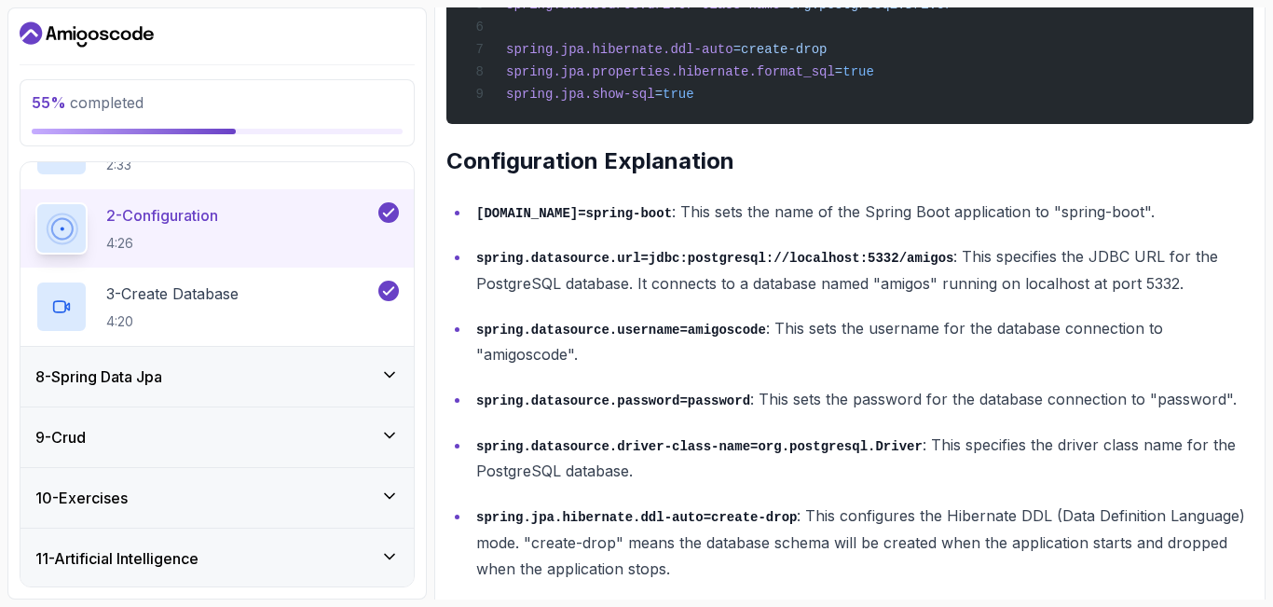
click at [278, 363] on div "8 - Spring Data Jpa" at bounding box center [217, 377] width 393 height 60
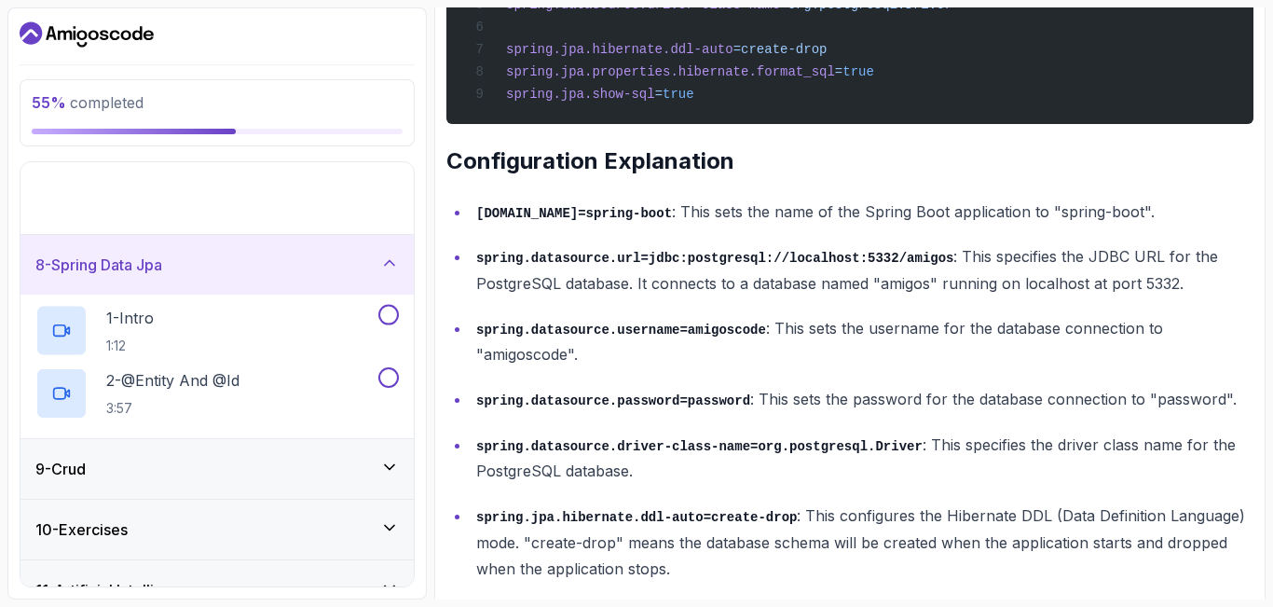
scroll to position [303, 0]
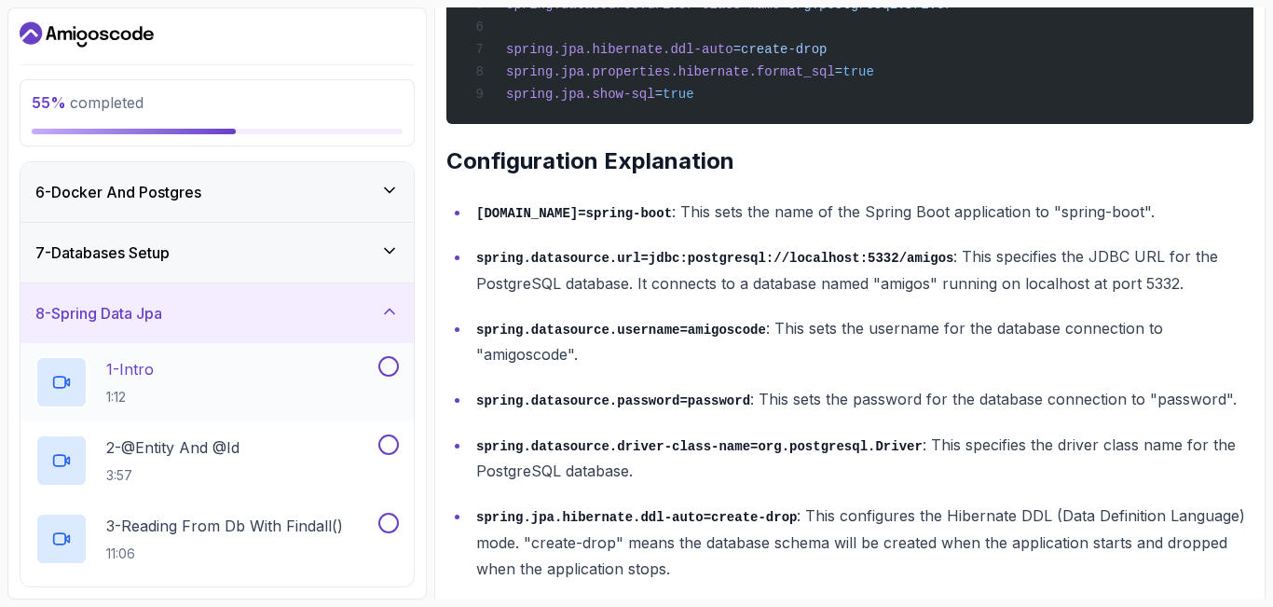
click at [391, 366] on button at bounding box center [388, 366] width 21 height 21
click at [389, 446] on button at bounding box center [388, 444] width 21 height 21
click at [390, 531] on button at bounding box center [388, 523] width 21 height 21
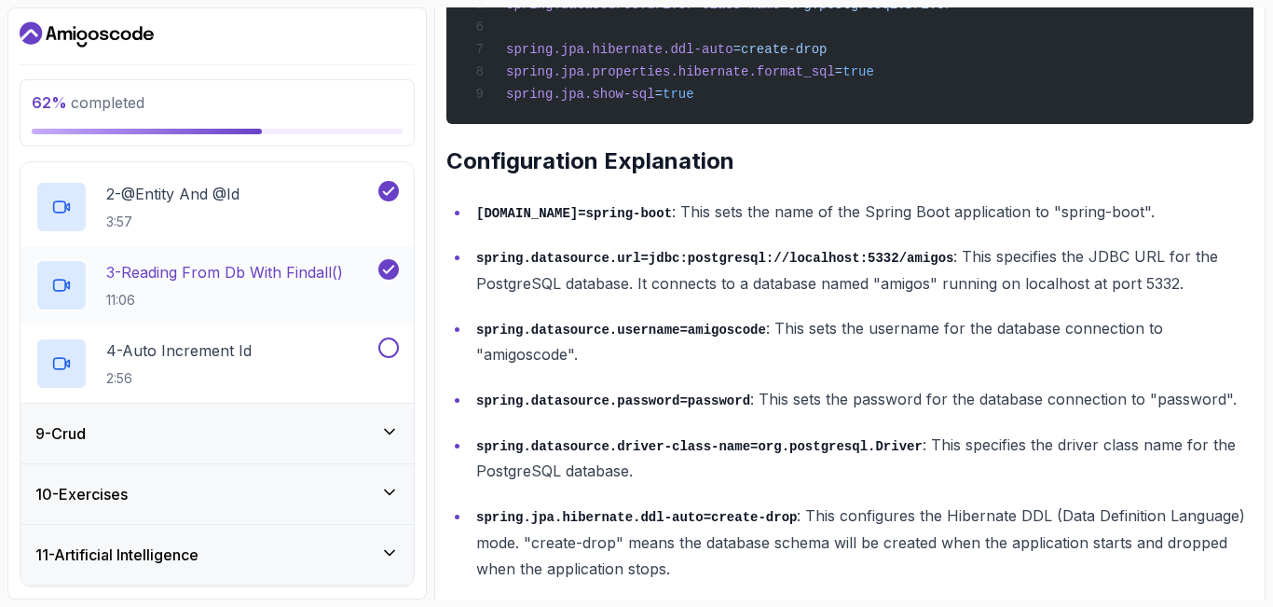
scroll to position [562, 0]
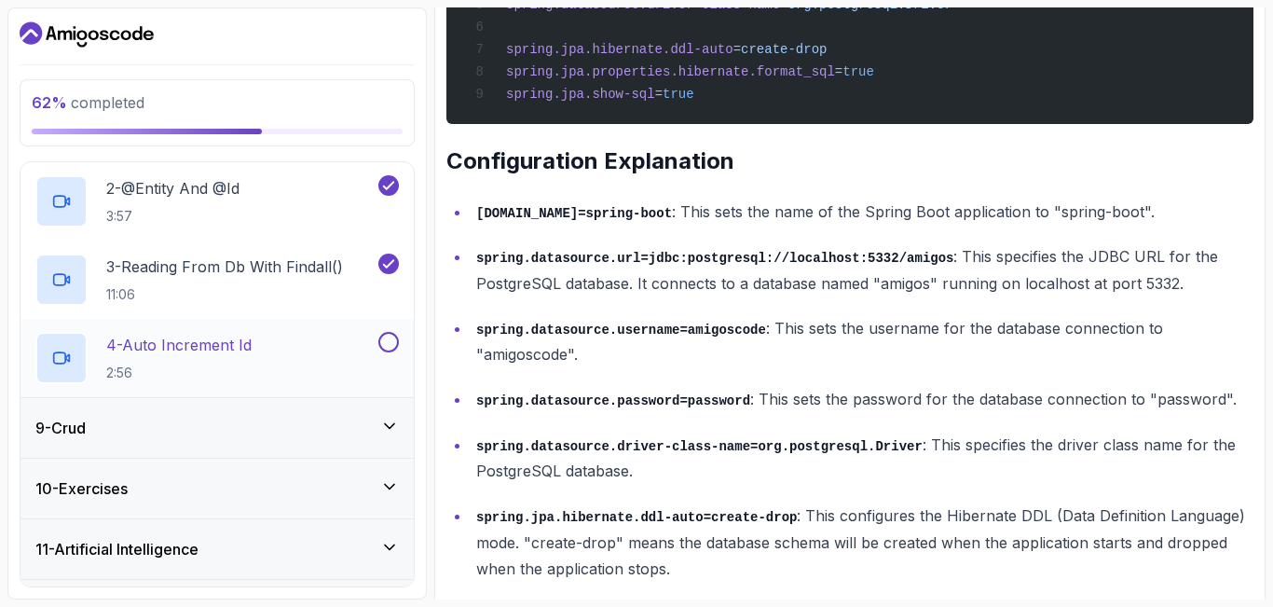
click at [394, 344] on button at bounding box center [388, 342] width 21 height 21
click at [331, 425] on div "9 - Crud" at bounding box center [216, 428] width 363 height 22
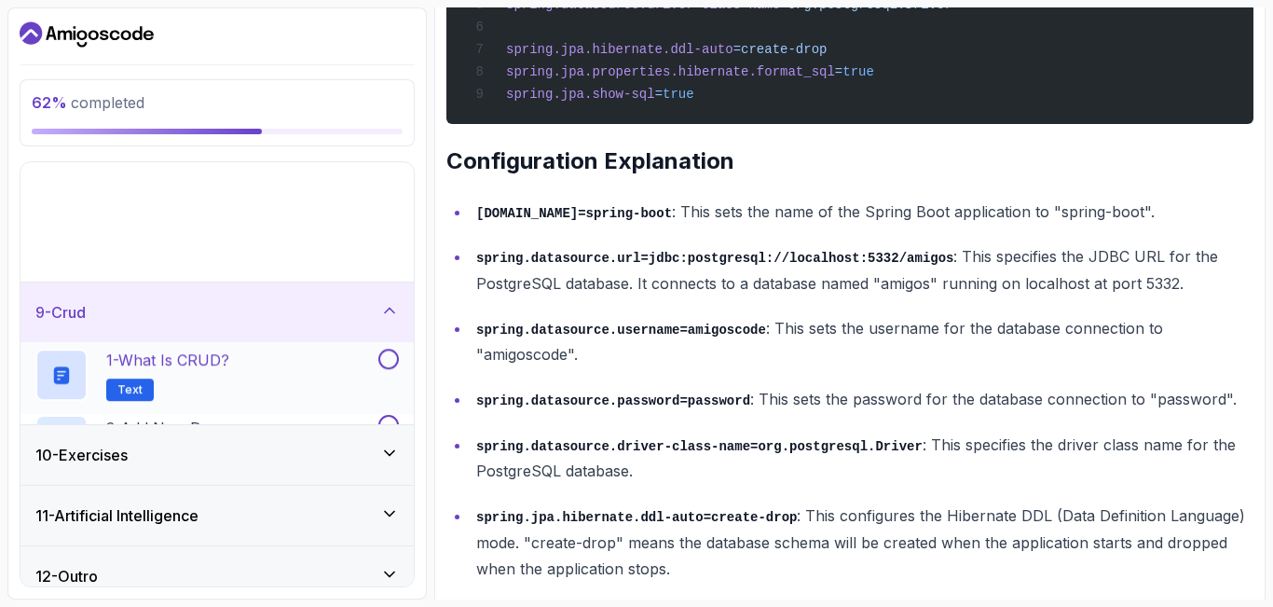
scroll to position [303, 0]
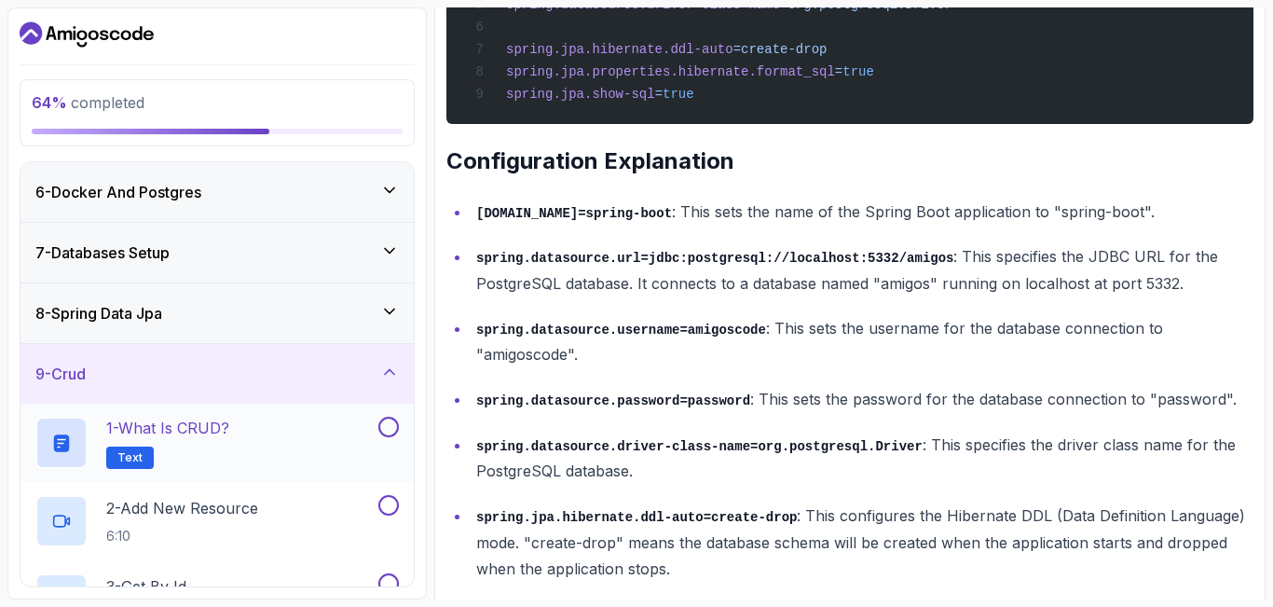
click at [391, 423] on button at bounding box center [388, 427] width 21 height 21
click at [387, 508] on button at bounding box center [388, 505] width 21 height 21
click at [298, 446] on div "1 - What is CRUD? Text" at bounding box center [204, 443] width 339 height 52
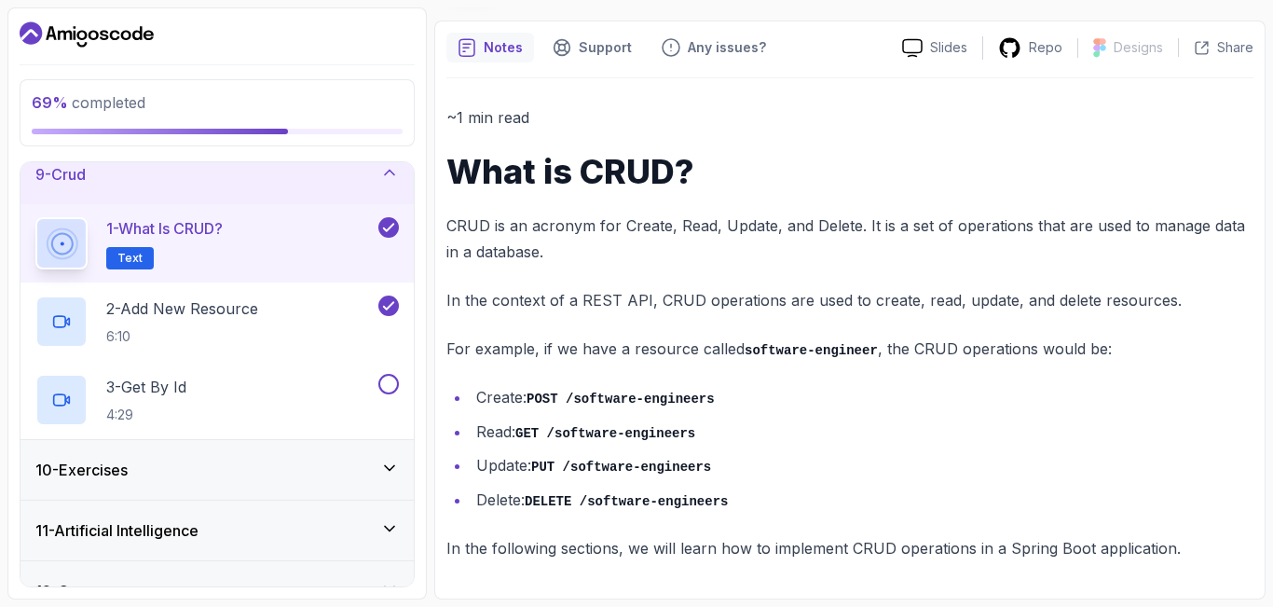
scroll to position [537, 0]
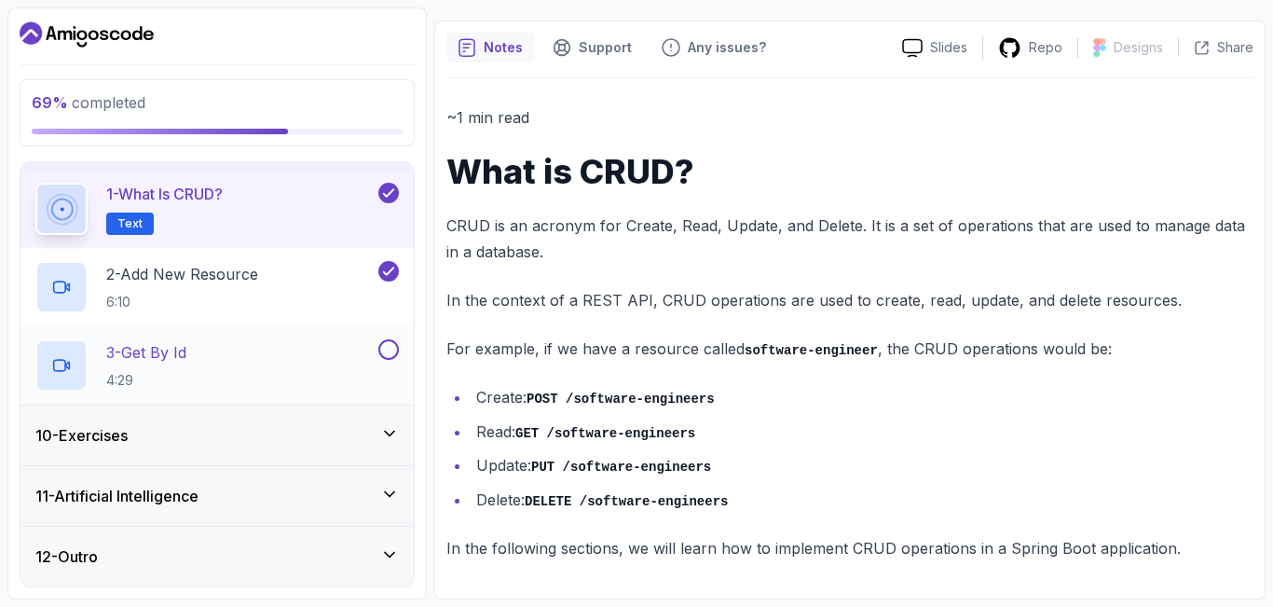
click at [383, 353] on button at bounding box center [388, 349] width 21 height 21
click at [286, 434] on div "10 - Exercises" at bounding box center [216, 435] width 363 height 22
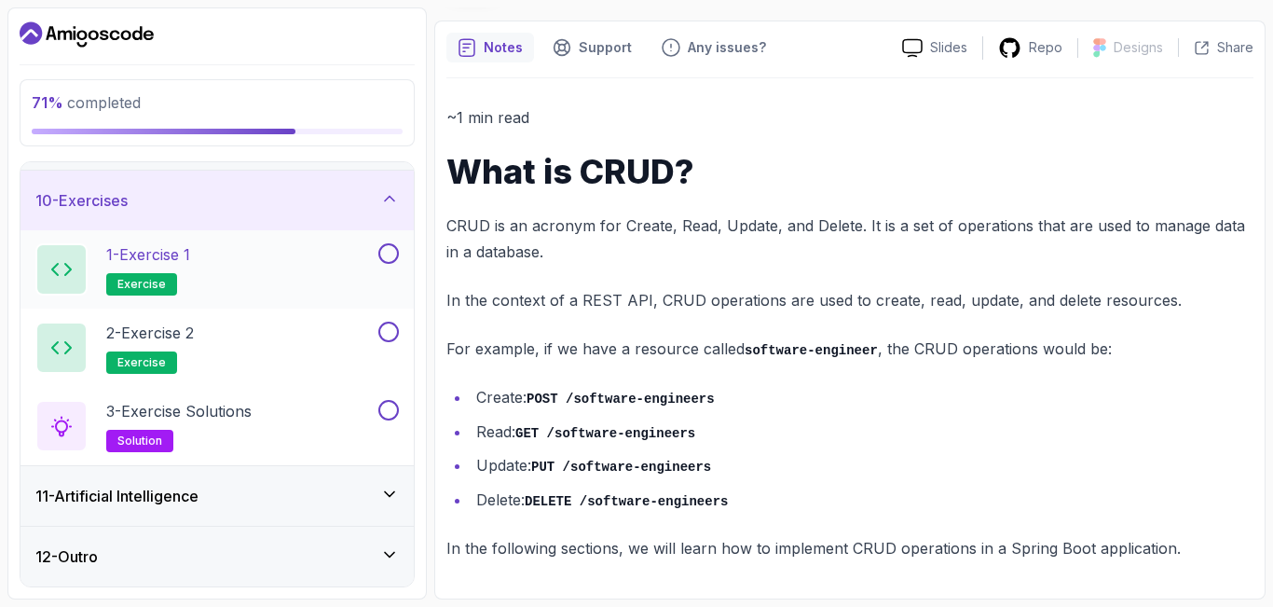
click at [306, 268] on div "1 - Exercise 1 exercise" at bounding box center [204, 269] width 339 height 52
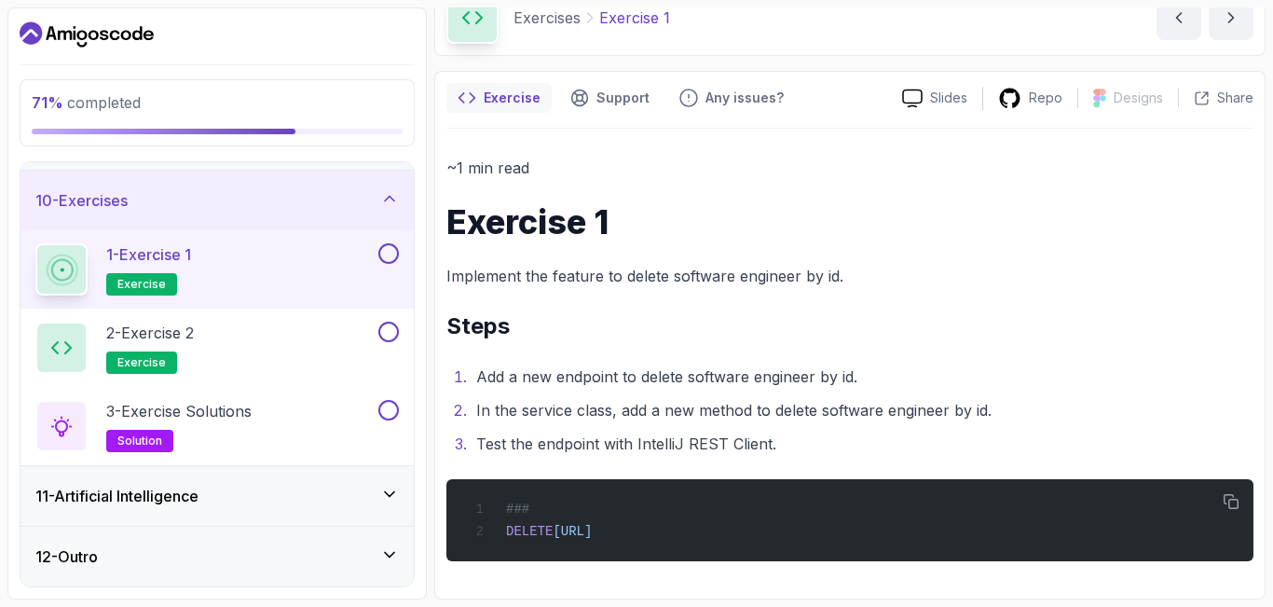
scroll to position [97, 0]
click at [213, 418] on p "3 - Exercise Solutions" at bounding box center [178, 411] width 145 height 22
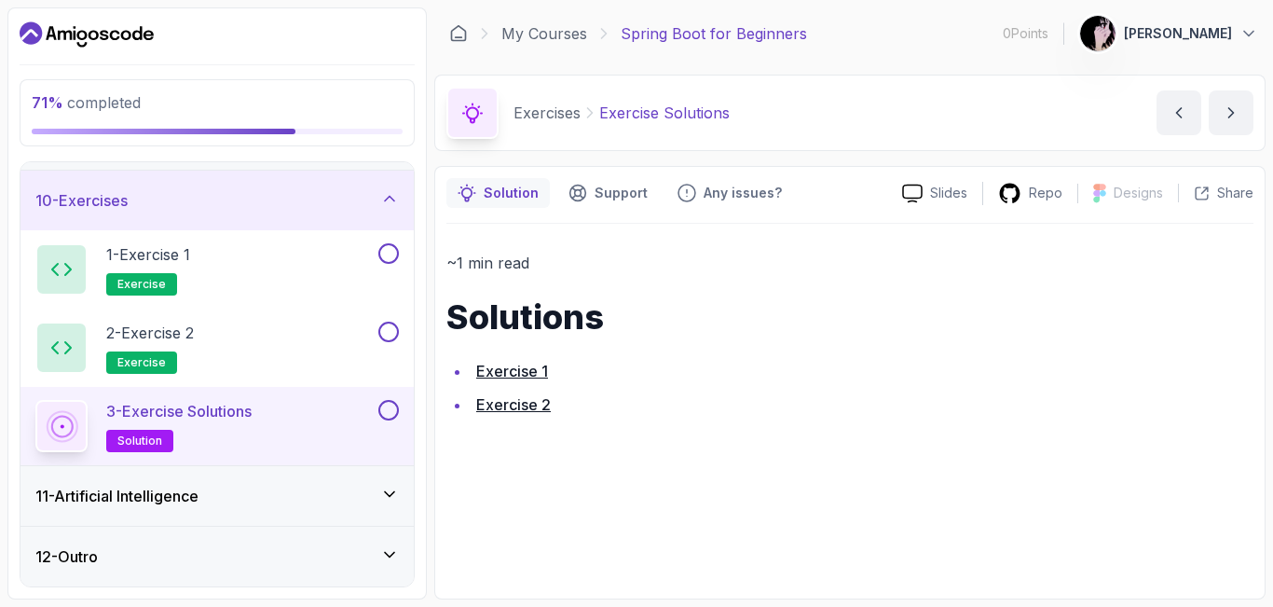
click at [514, 374] on link "Exercise 1" at bounding box center [512, 371] width 72 height 19
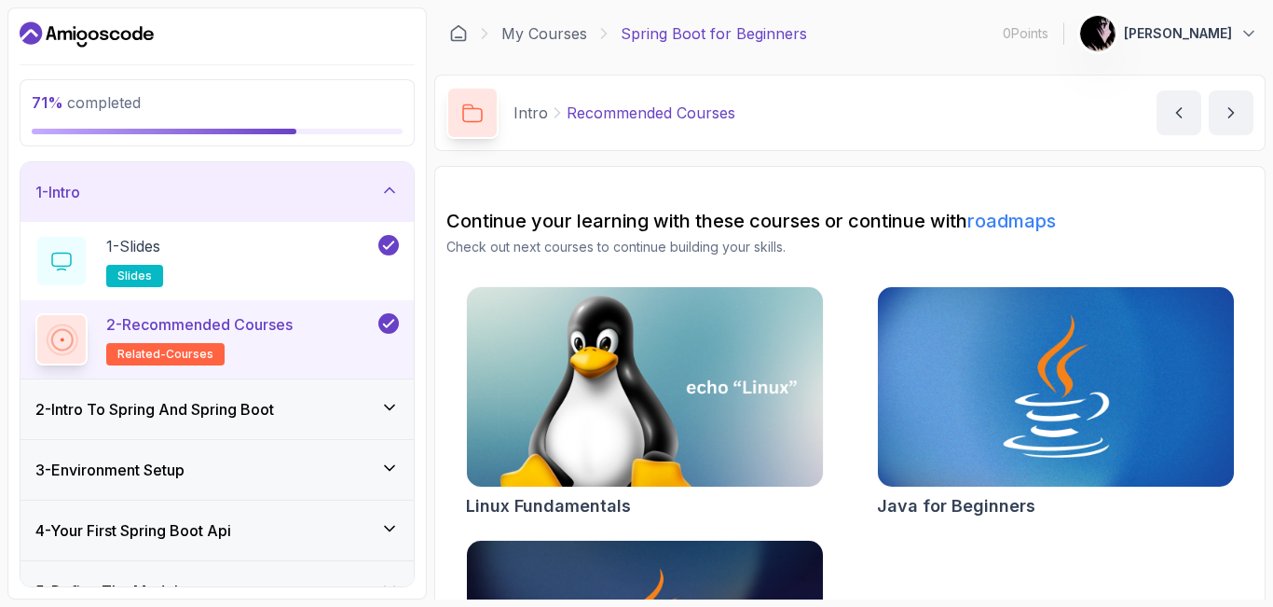
click at [362, 404] on div "2 - Intro To Spring And Spring Boot" at bounding box center [216, 409] width 363 height 22
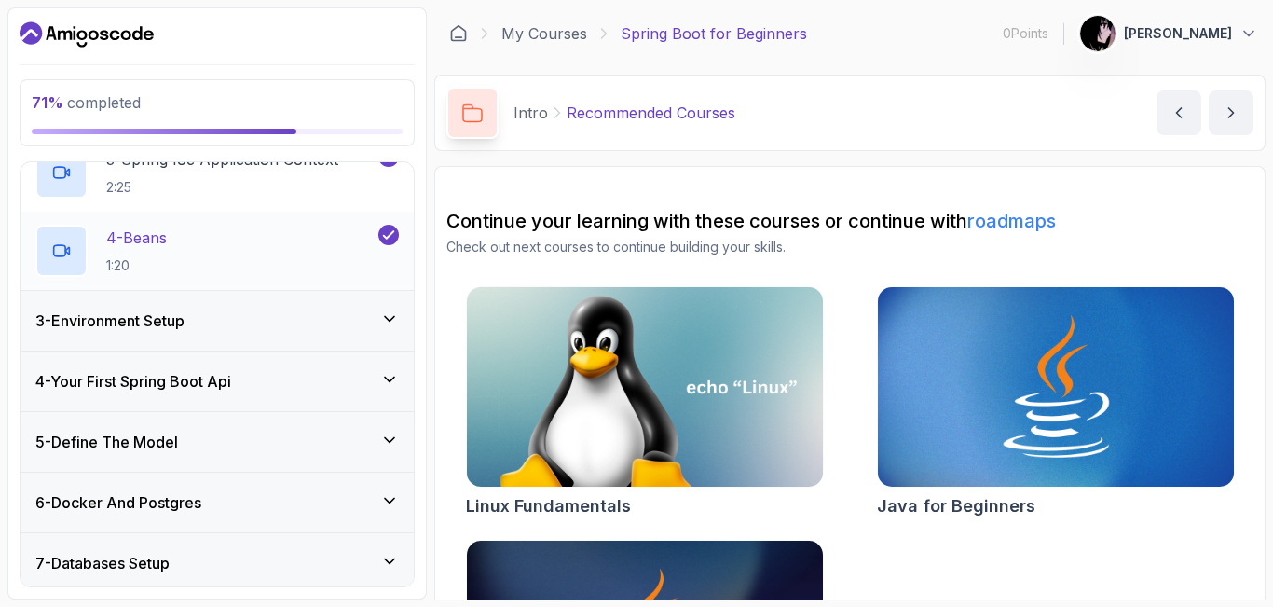
scroll to position [308, 0]
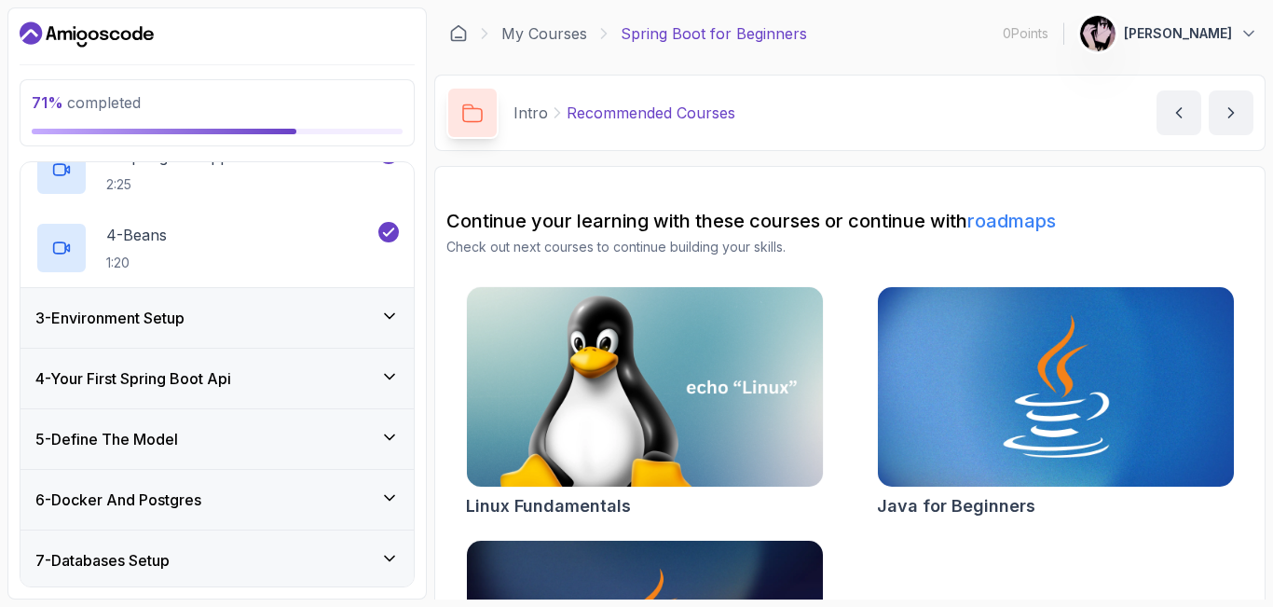
click at [386, 311] on icon at bounding box center [389, 316] width 19 height 19
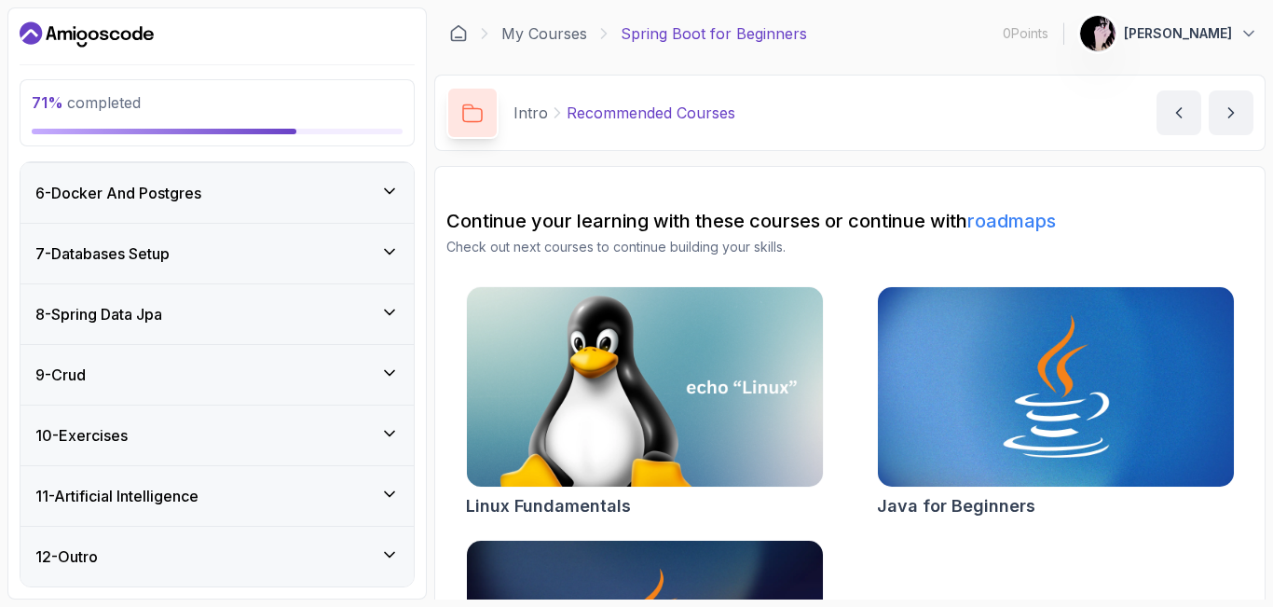
scroll to position [537, 0]
click at [385, 363] on icon at bounding box center [389, 372] width 19 height 19
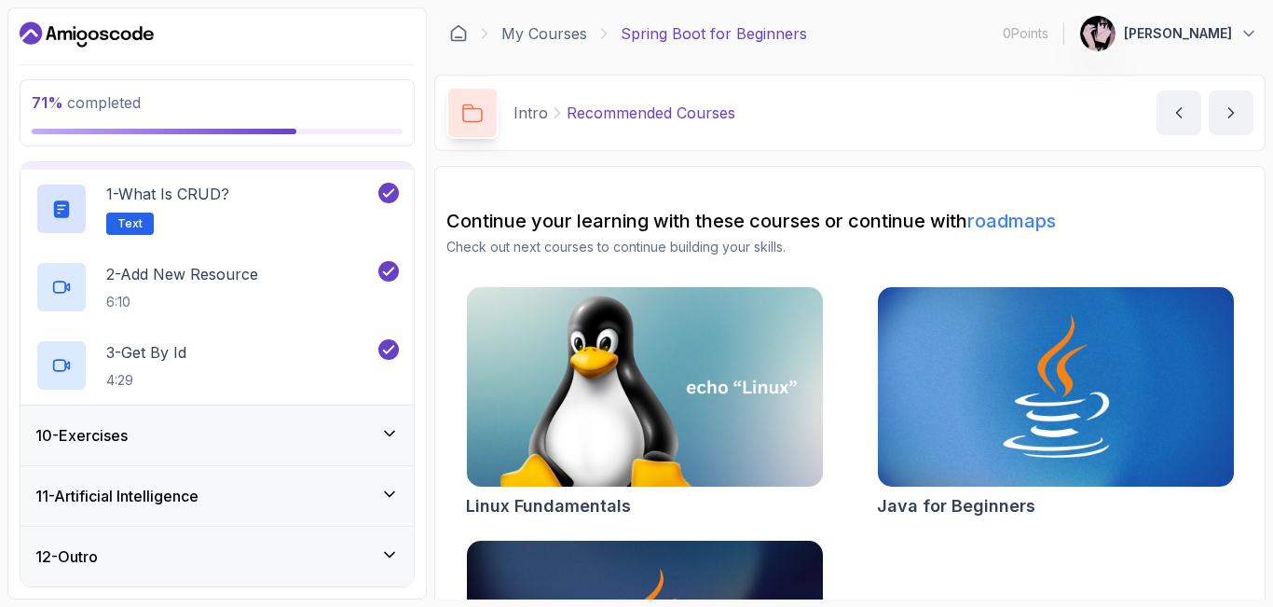
click at [243, 430] on div "10 - Exercises" at bounding box center [216, 435] width 363 height 22
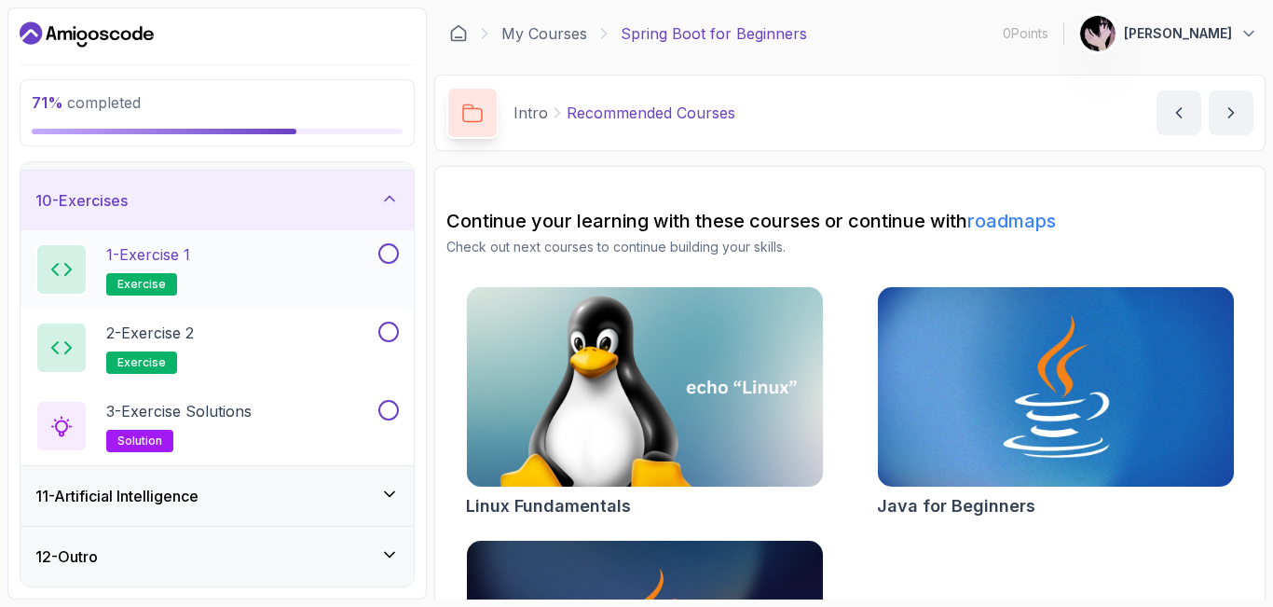
click at [389, 254] on button at bounding box center [388, 253] width 21 height 21
click at [385, 336] on button at bounding box center [388, 332] width 21 height 21
click at [394, 417] on button at bounding box center [388, 410] width 21 height 21
click at [277, 498] on div "11 - Artificial Intelligence" at bounding box center [216, 496] width 363 height 22
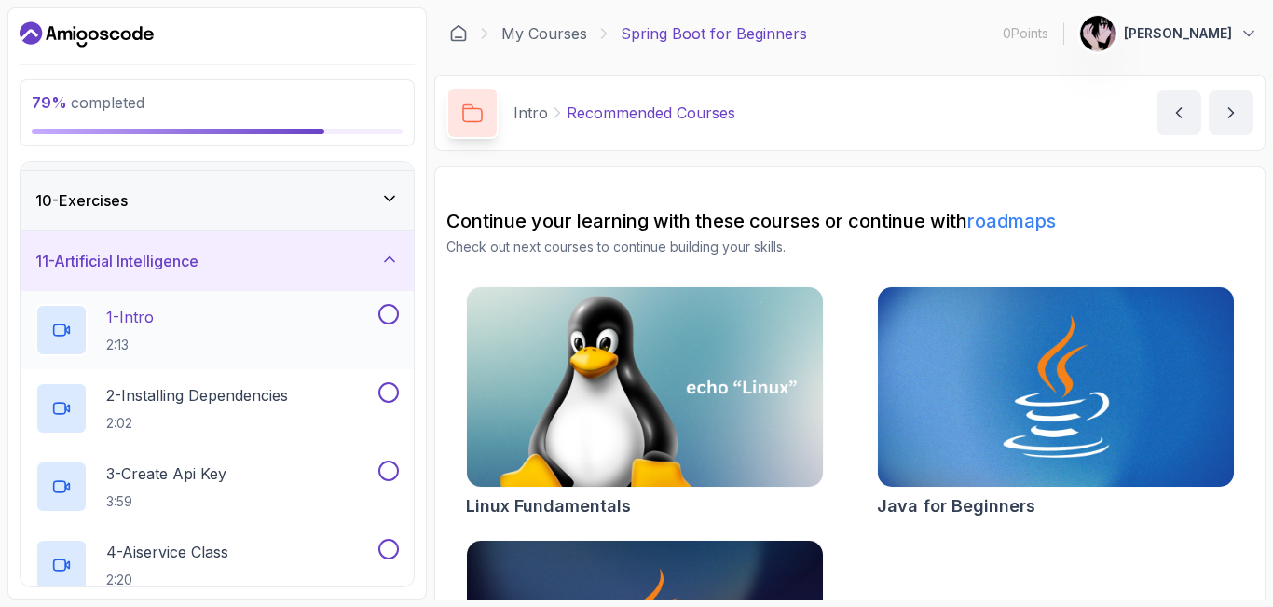
click at [390, 322] on button at bounding box center [388, 314] width 21 height 21
click at [386, 408] on button "2 - Installing Dependencies 2:02" at bounding box center [216, 408] width 363 height 52
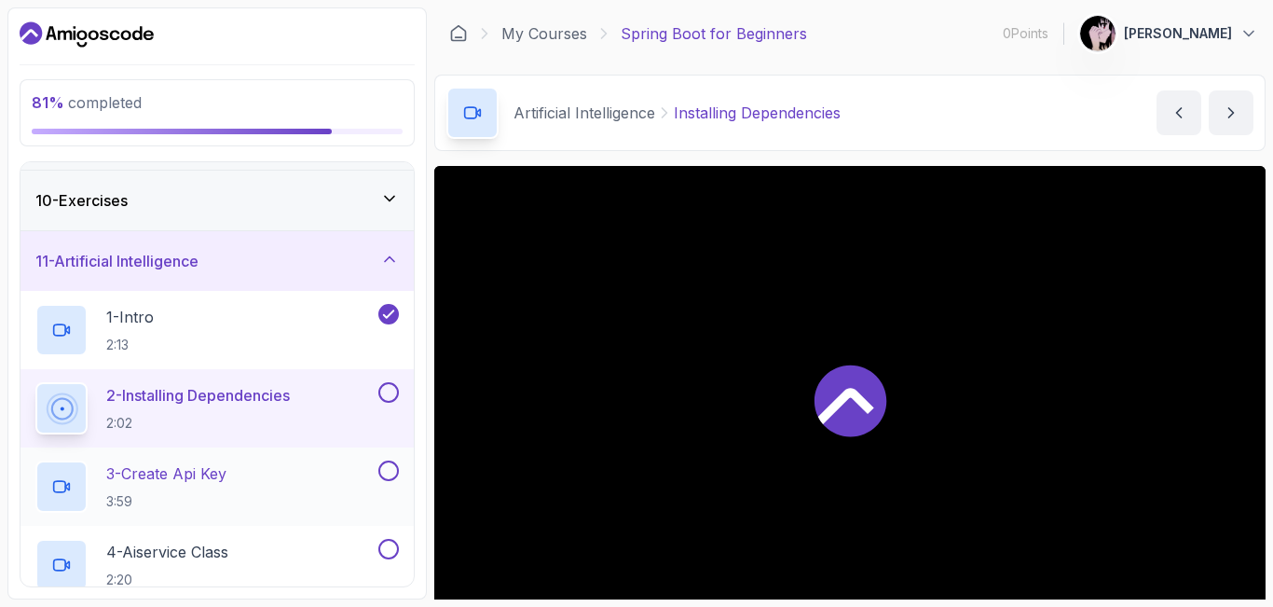
click at [387, 477] on button at bounding box center [388, 470] width 21 height 21
click at [387, 555] on button at bounding box center [388, 549] width 21 height 21
click at [389, 387] on button at bounding box center [388, 392] width 21 height 21
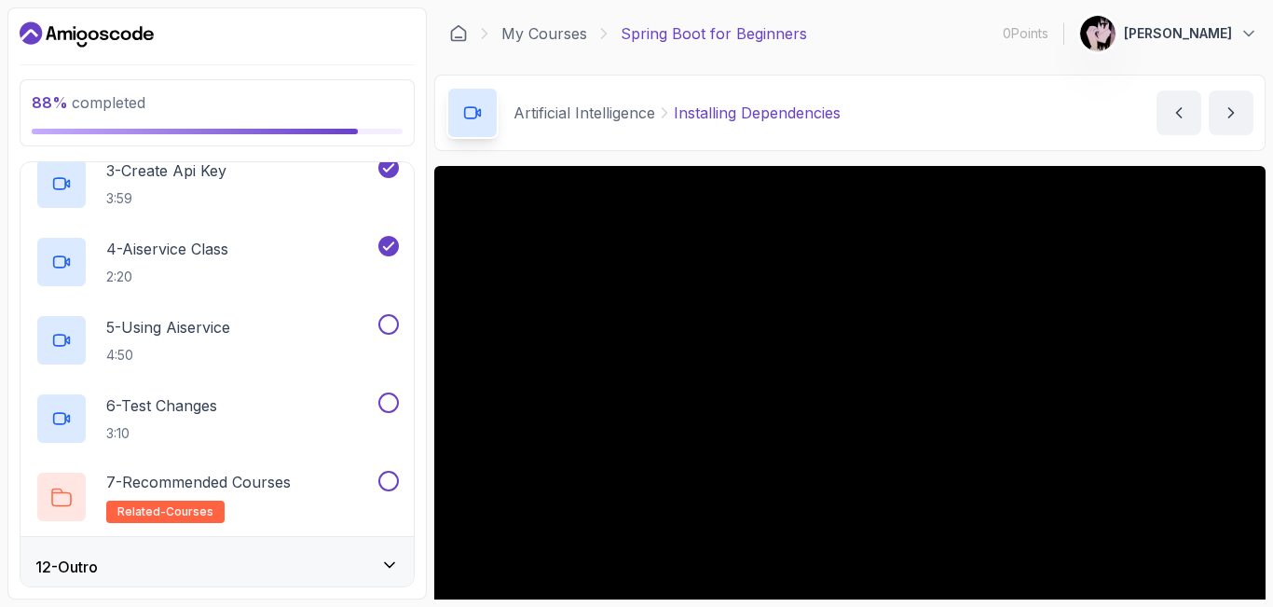
scroll to position [846, 0]
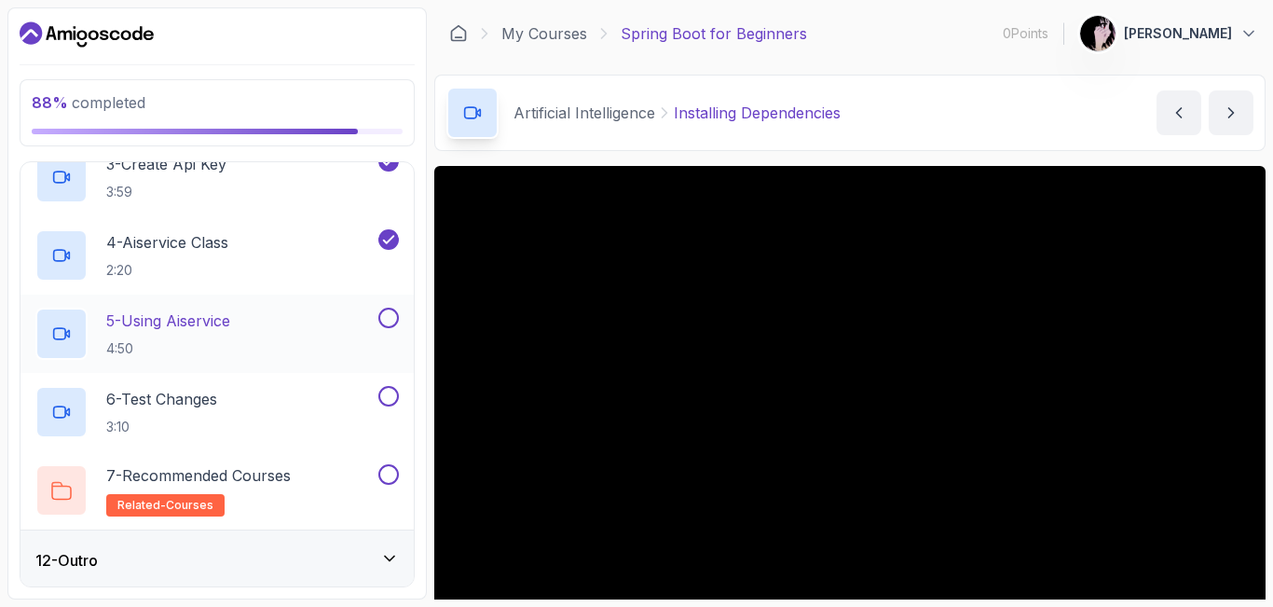
click at [389, 327] on button at bounding box center [388, 318] width 21 height 21
click at [390, 393] on button at bounding box center [388, 396] width 21 height 21
click at [390, 476] on button at bounding box center [388, 474] width 21 height 21
click at [306, 564] on div "12 - Outro" at bounding box center [216, 560] width 363 height 22
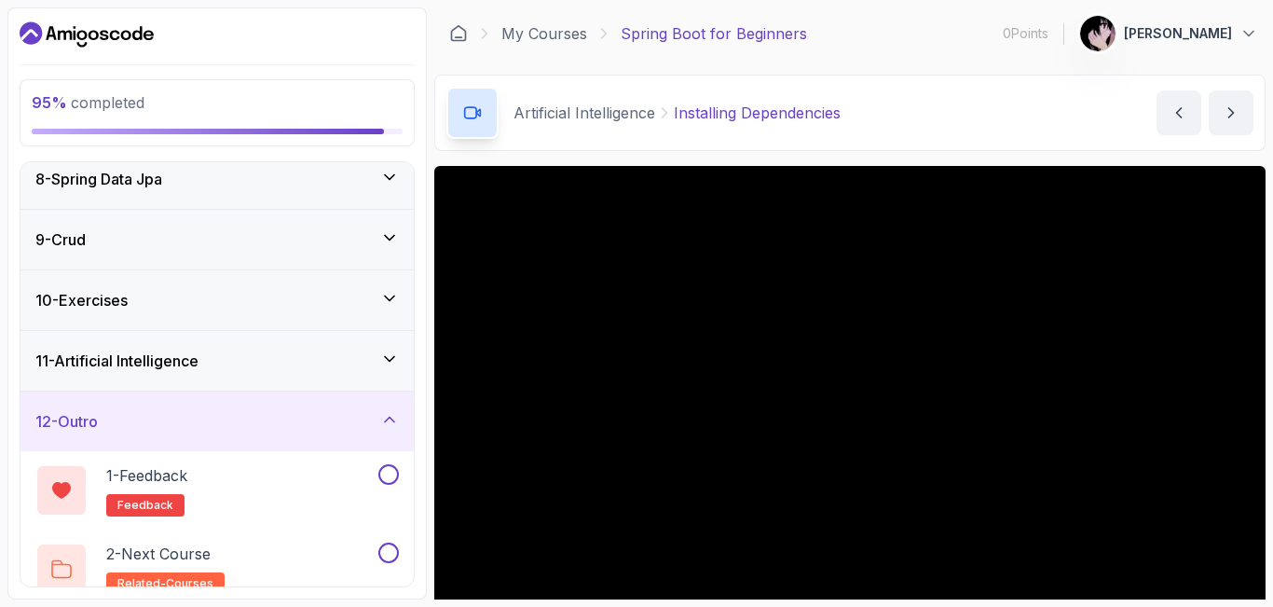
scroll to position [459, 0]
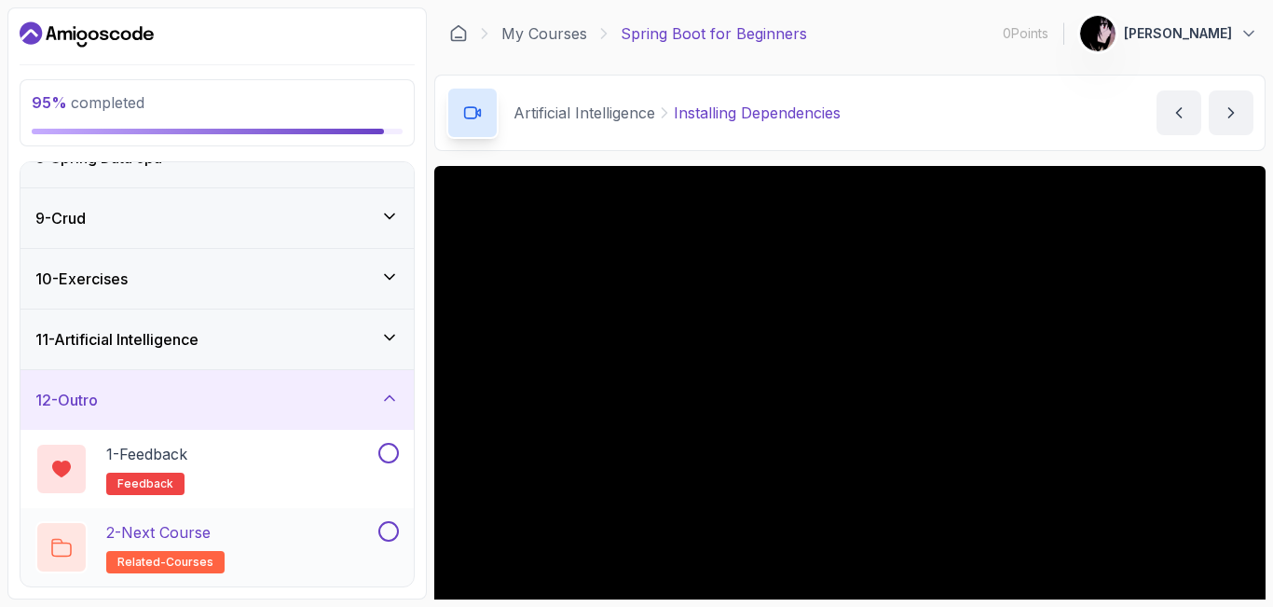
click at [388, 537] on button at bounding box center [388, 531] width 21 height 21
click at [296, 462] on div "1 - Feedback feedback" at bounding box center [204, 469] width 339 height 52
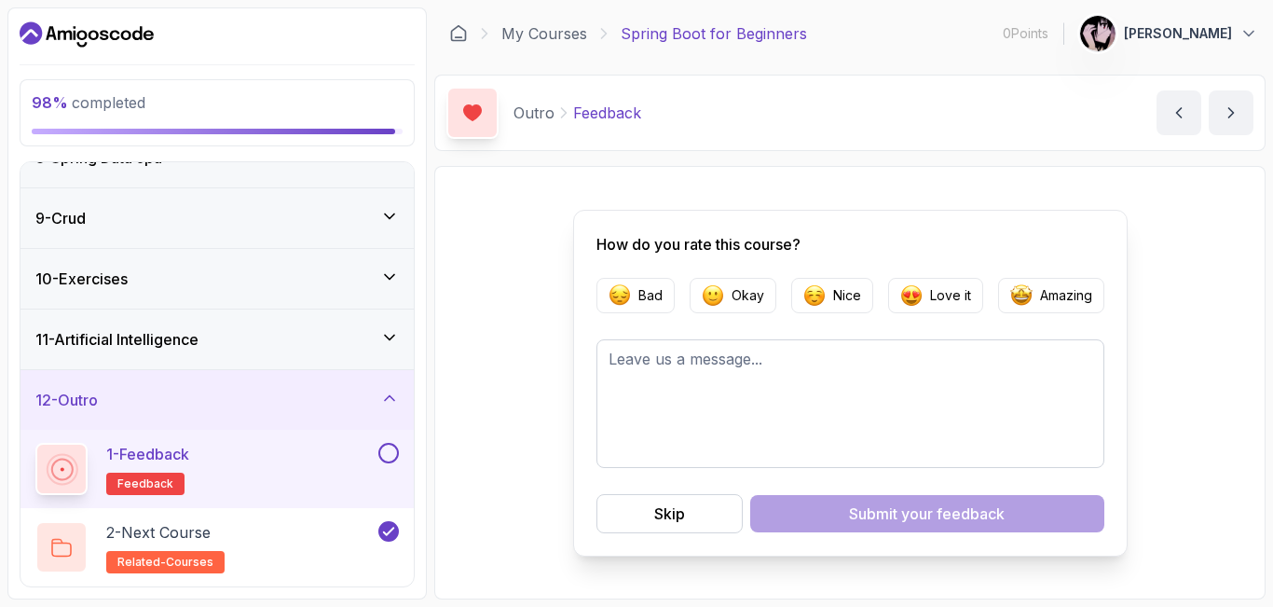
click at [386, 458] on button at bounding box center [388, 453] width 21 height 21
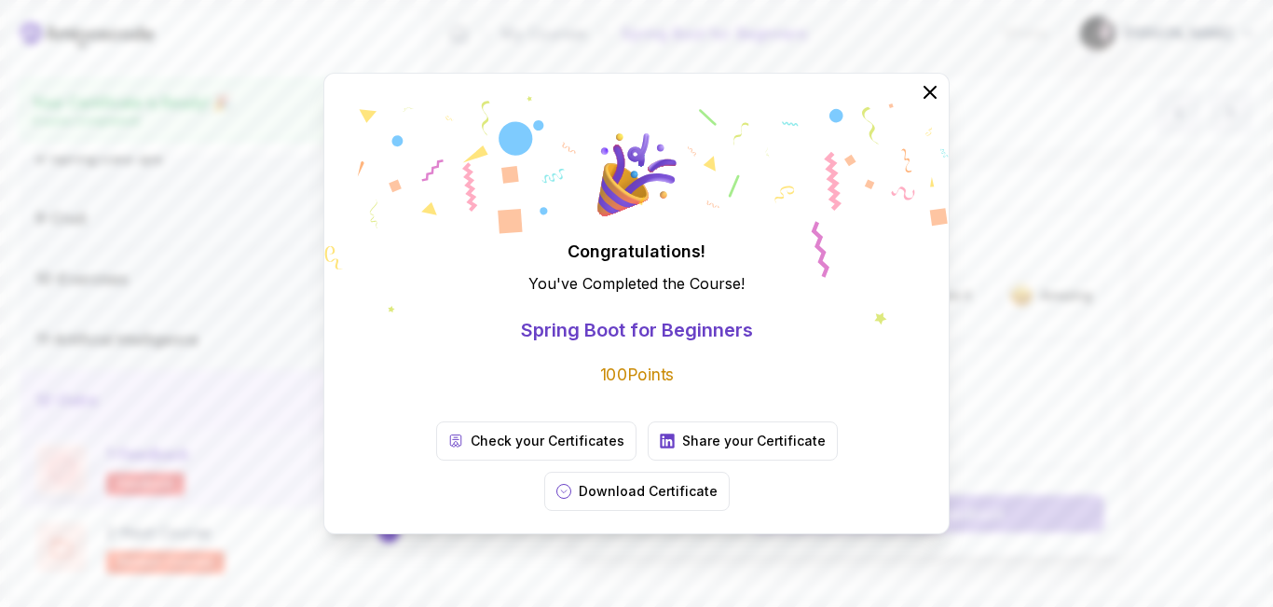
scroll to position [453, 0]
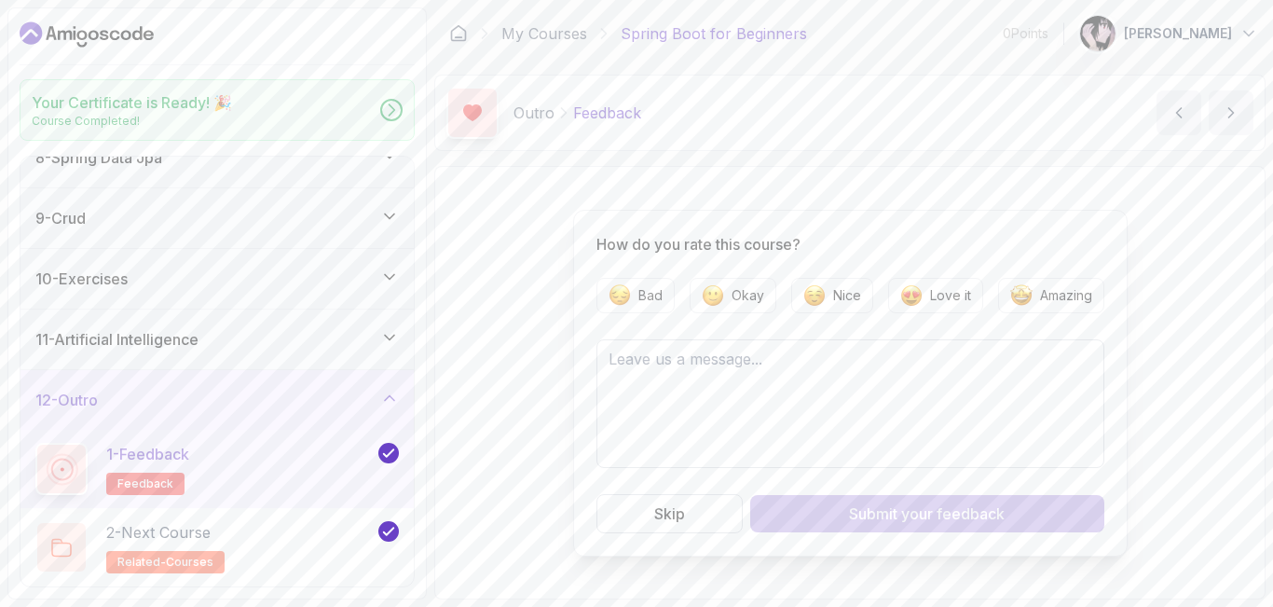
click at [944, 288] on icon at bounding box center [636, 210] width 624 height 229
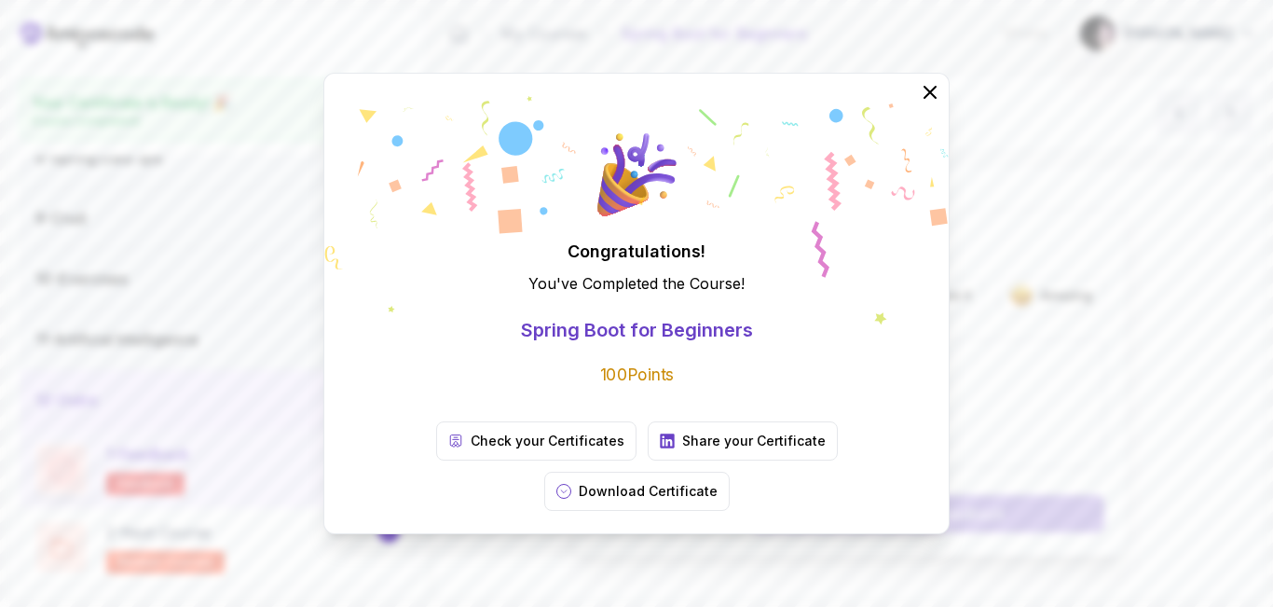
drag, startPoint x: 846, startPoint y: 457, endPoint x: 936, endPoint y: 117, distance: 351.8
click at [936, 103] on icon at bounding box center [930, 92] width 22 height 22
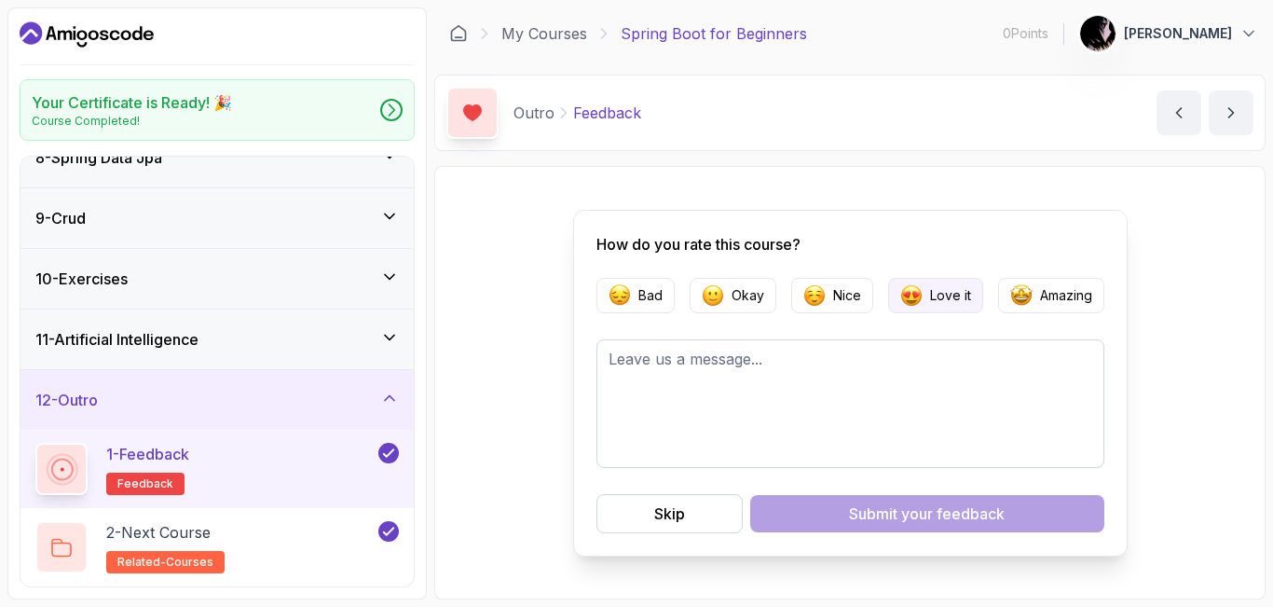
click at [944, 300] on p "Love it" at bounding box center [950, 295] width 41 height 19
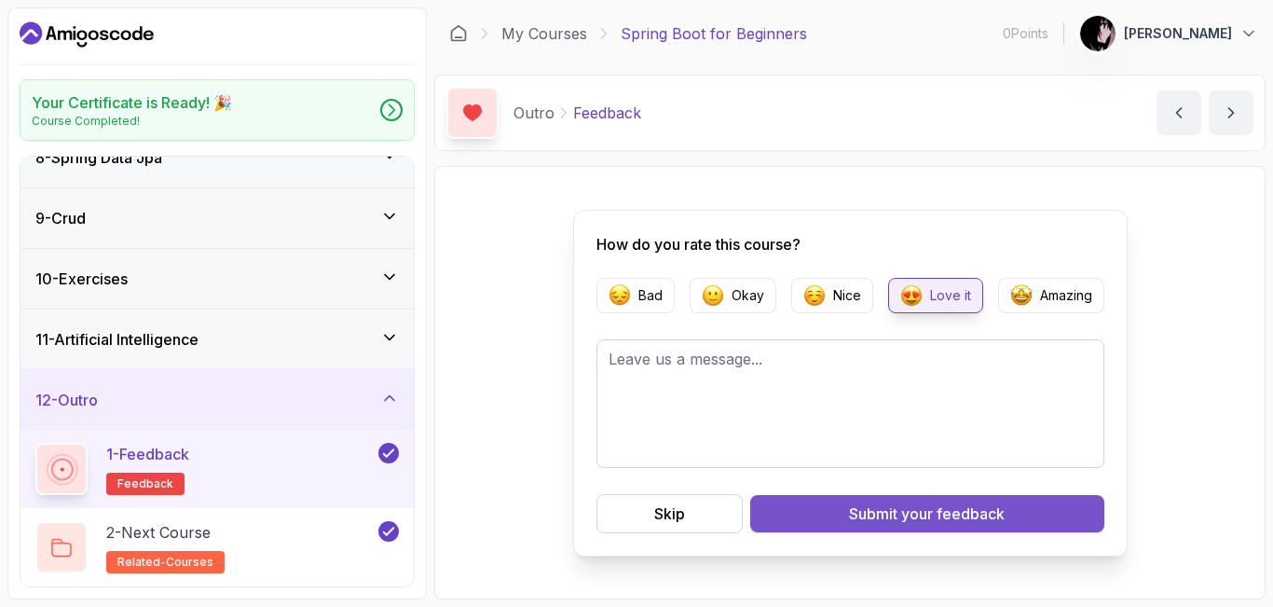
click at [938, 518] on span "your feedback" at bounding box center [952, 513] width 103 height 22
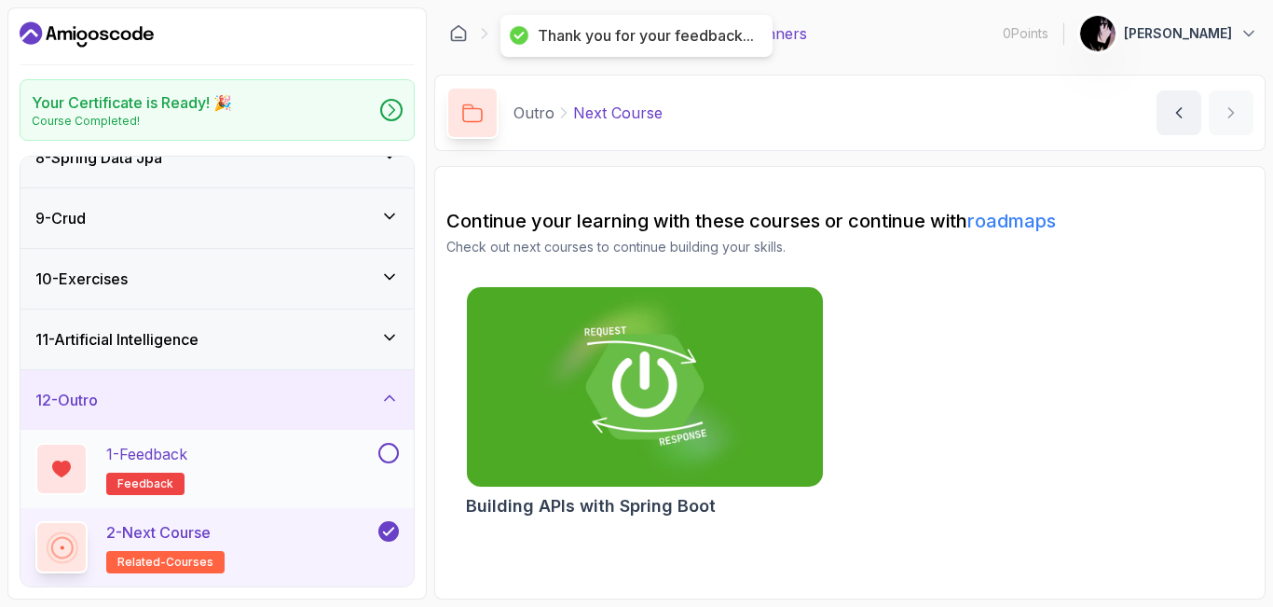
click at [390, 452] on button at bounding box center [388, 453] width 21 height 21
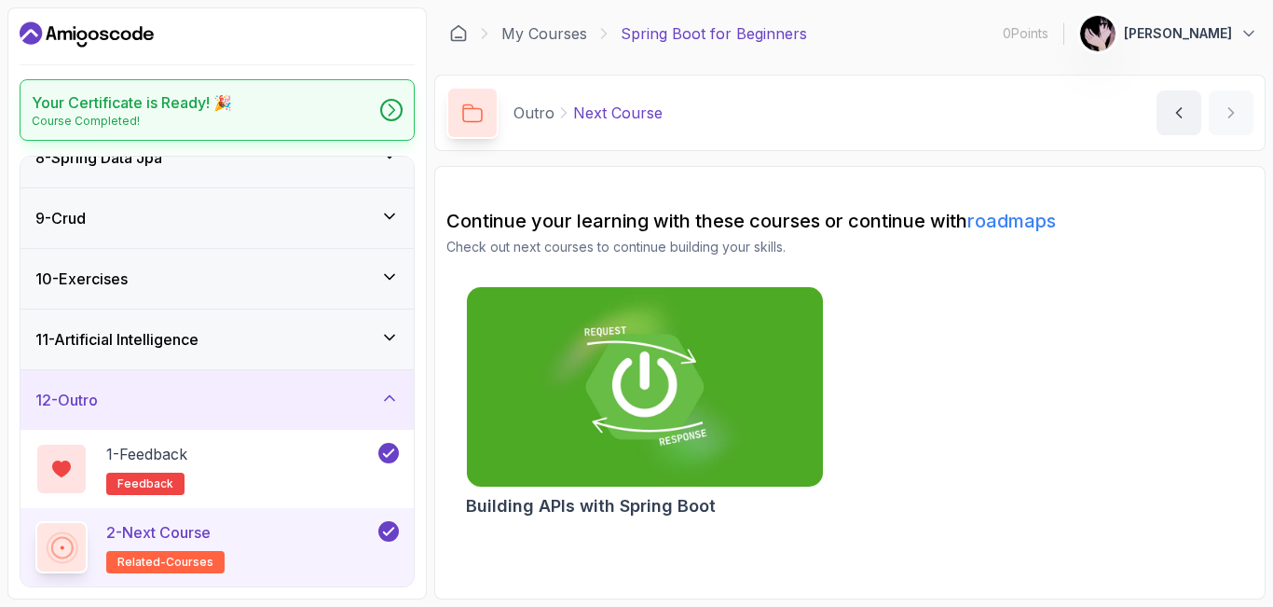
click at [391, 113] on icon at bounding box center [391, 110] width 19 height 19
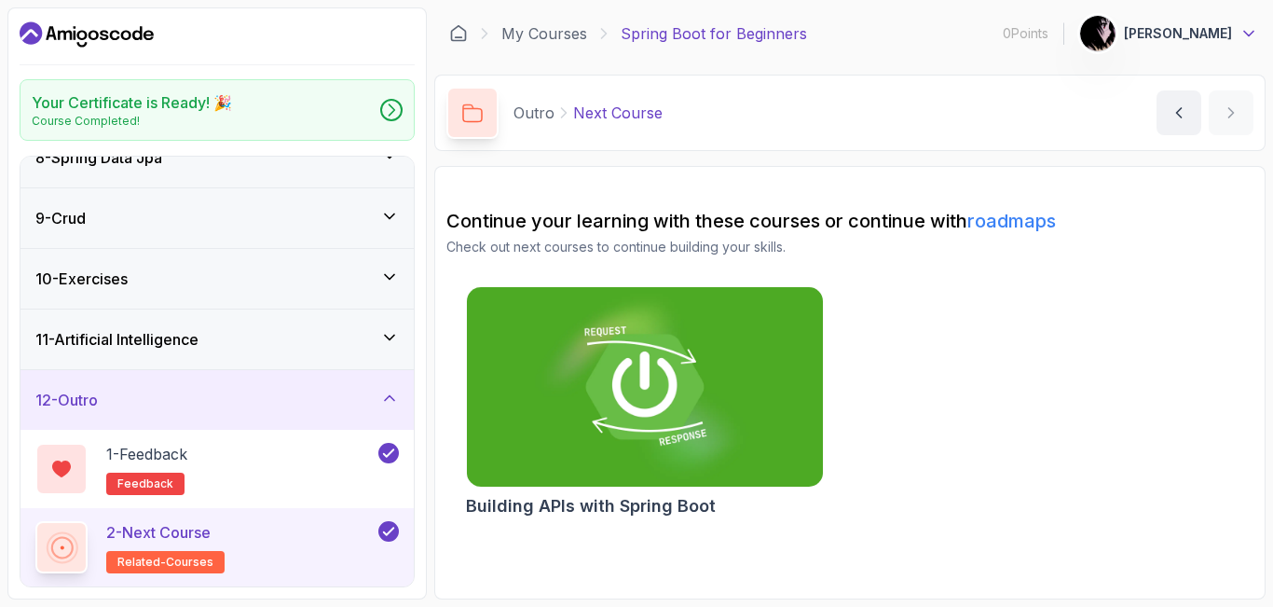
click at [1251, 34] on icon at bounding box center [1248, 34] width 9 height 5
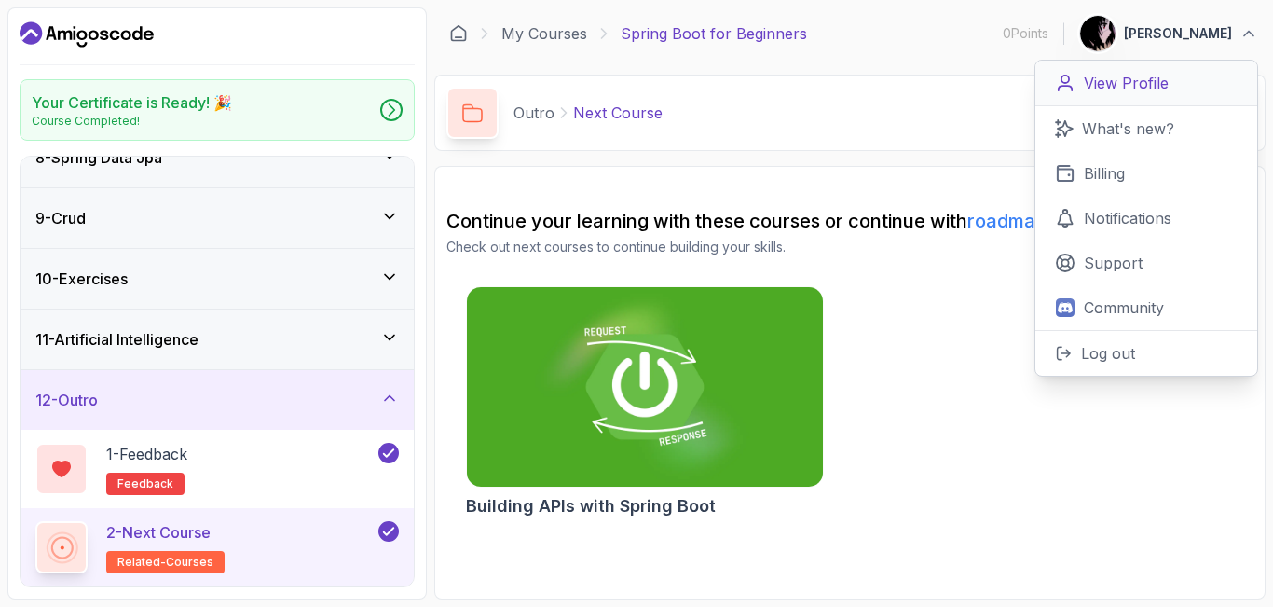
click at [1133, 83] on p "View Profile" at bounding box center [1126, 83] width 85 height 22
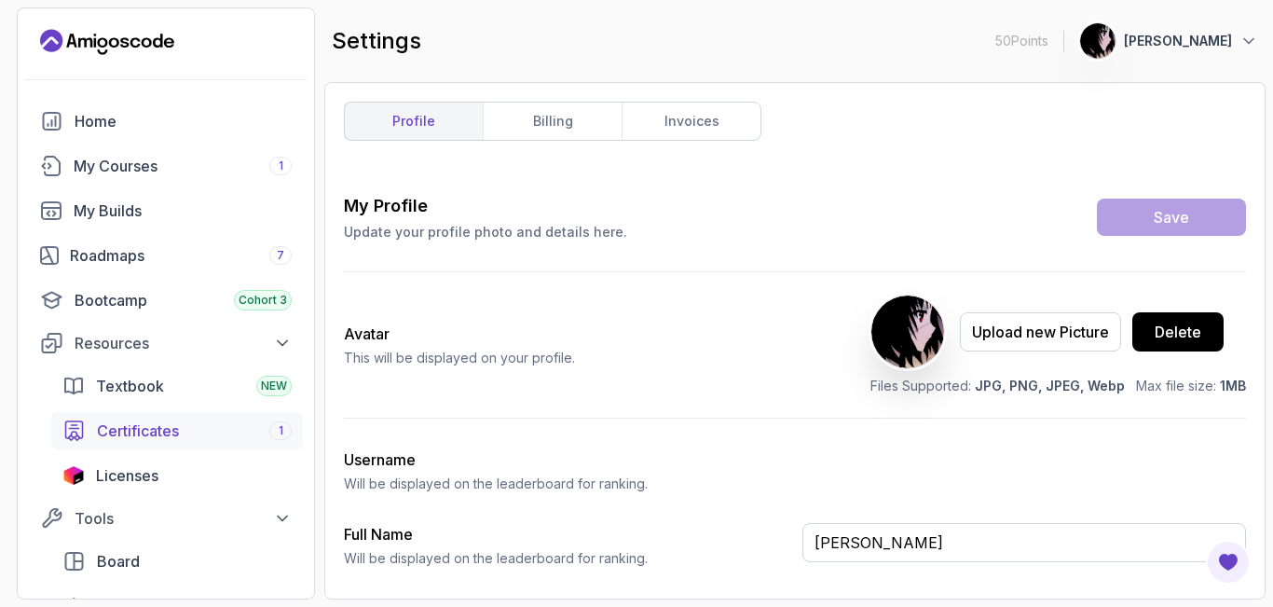
click at [151, 432] on span "Certificates" at bounding box center [138, 430] width 82 height 22
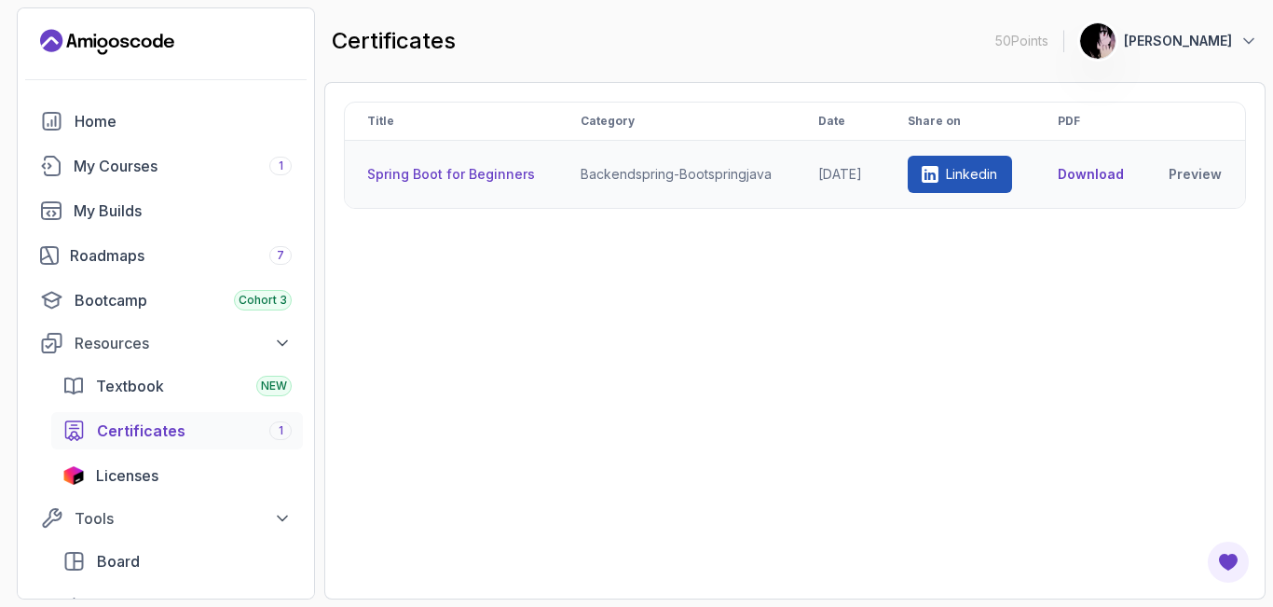
click at [1103, 172] on button "Download" at bounding box center [1091, 174] width 66 height 19
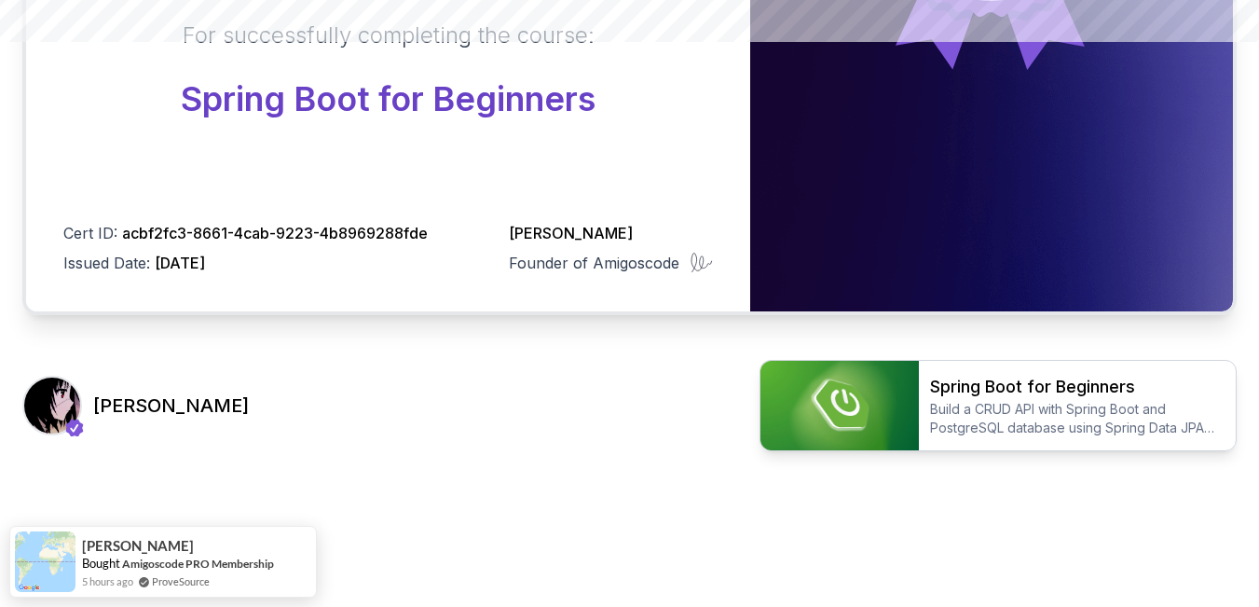
scroll to position [566, 0]
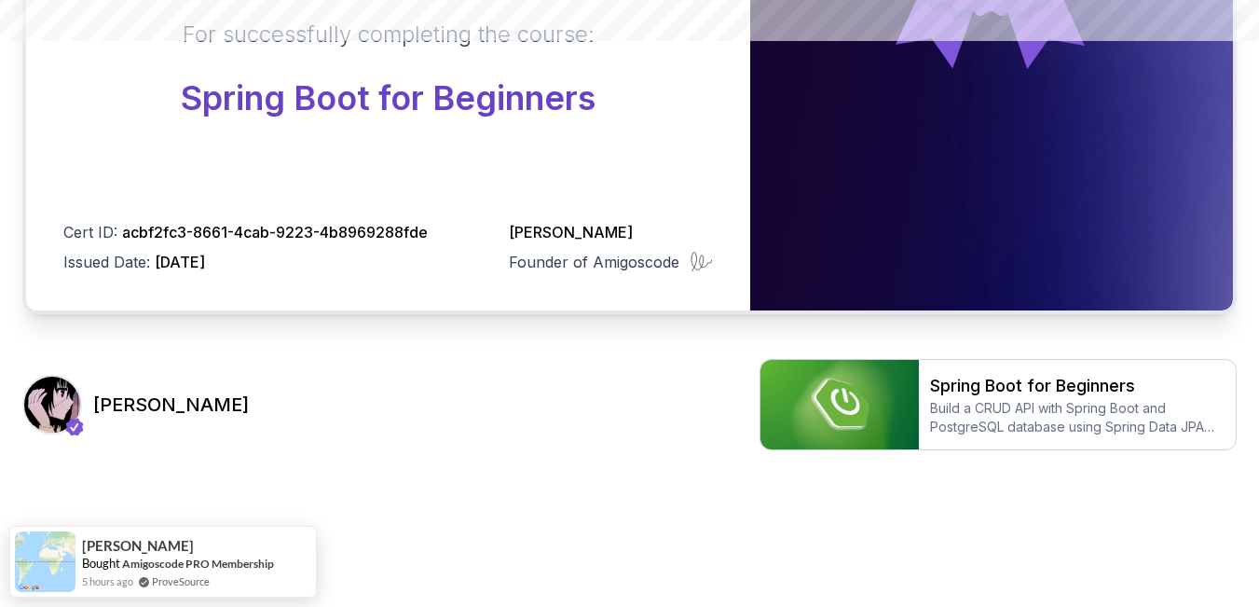
click at [861, 167] on body "Certificate This certificate is proudly presented to: Gabriella Silva Batista F…" at bounding box center [629, 24] width 1259 height 1180
